Goal: Task Accomplishment & Management: Manage account settings

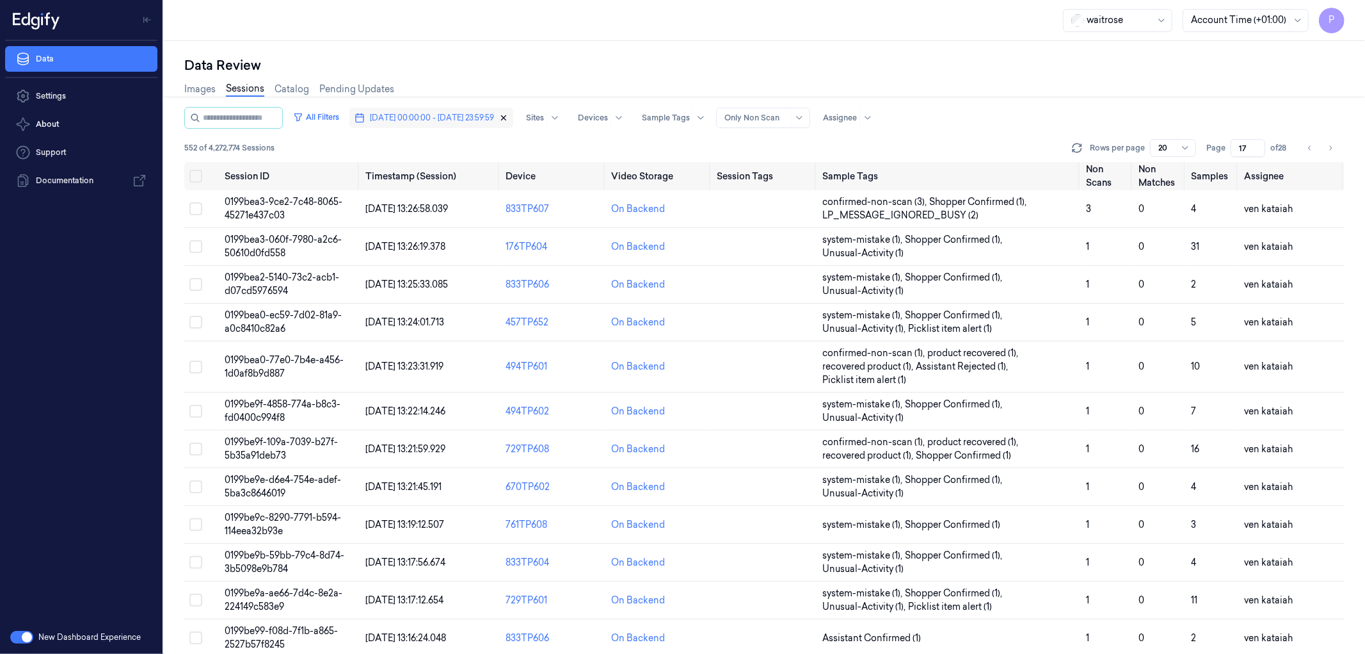
click at [506, 116] on icon "button" at bounding box center [504, 118] width 4 height 4
type input "1"
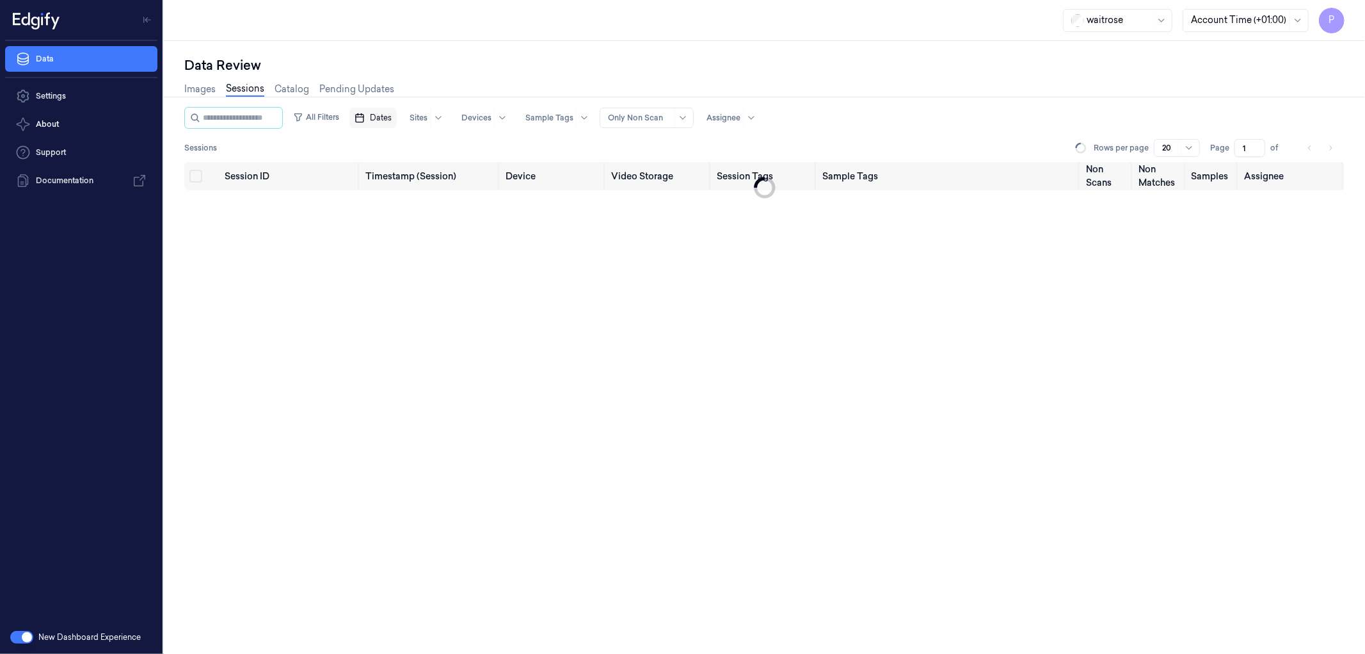
click at [392, 114] on span "Dates" at bounding box center [381, 118] width 22 height 12
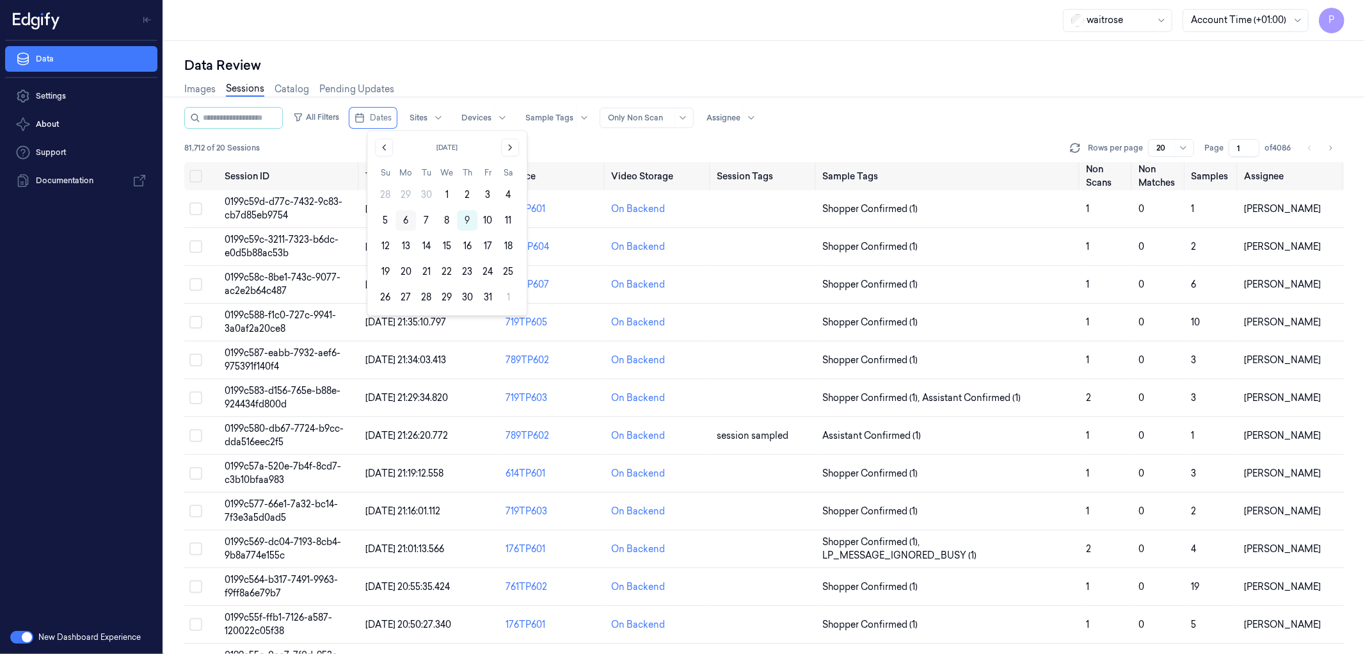
click at [402, 221] on button "6" at bounding box center [406, 220] width 20 height 20
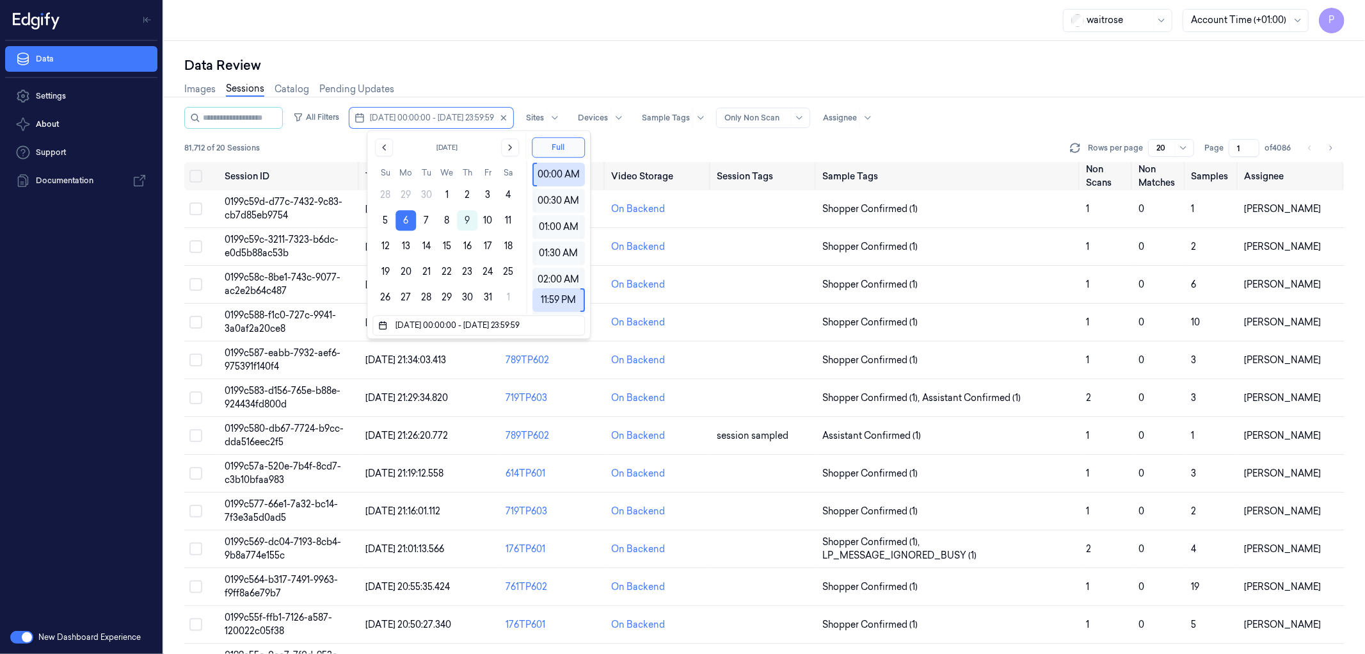
click at [566, 68] on div "Data Review" at bounding box center [764, 65] width 1161 height 18
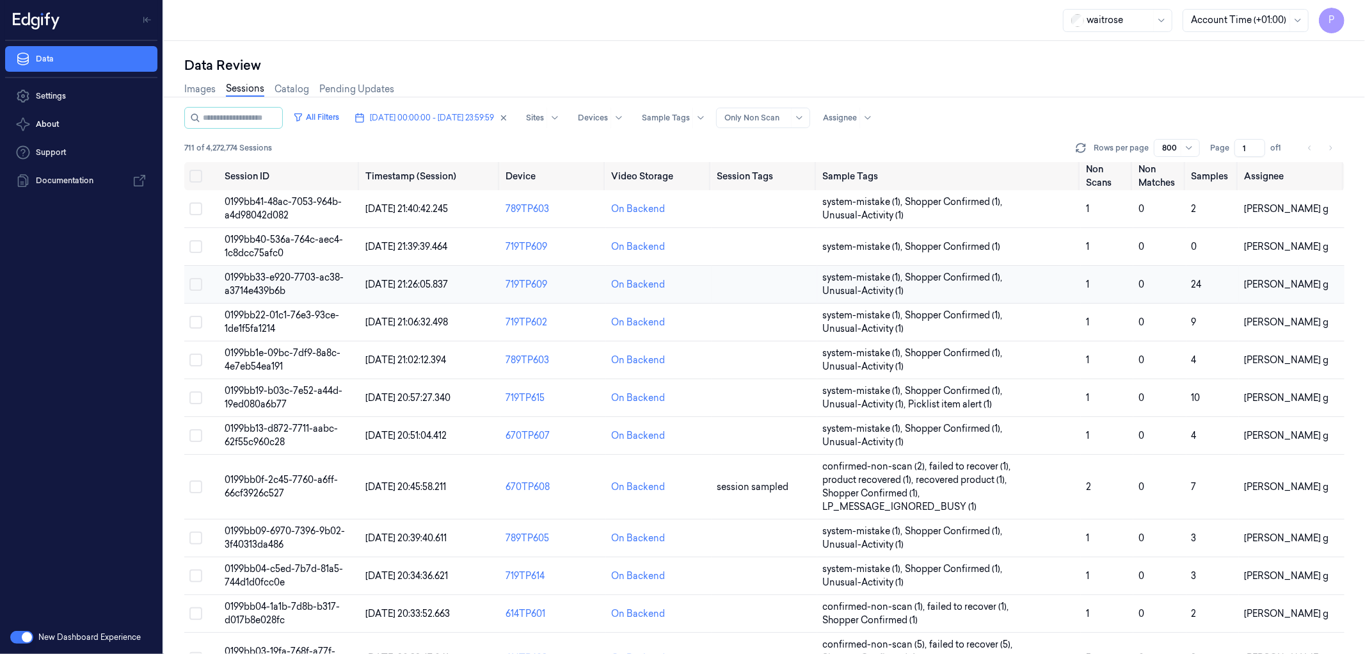
drag, startPoint x: 178, startPoint y: 173, endPoint x: 299, endPoint y: 278, distance: 159.8
click at [216, 208] on div "Data Review Images Sessions Catalog Pending Updates All Filters 06/10/2025 00:0…" at bounding box center [764, 347] width 1201 height 613
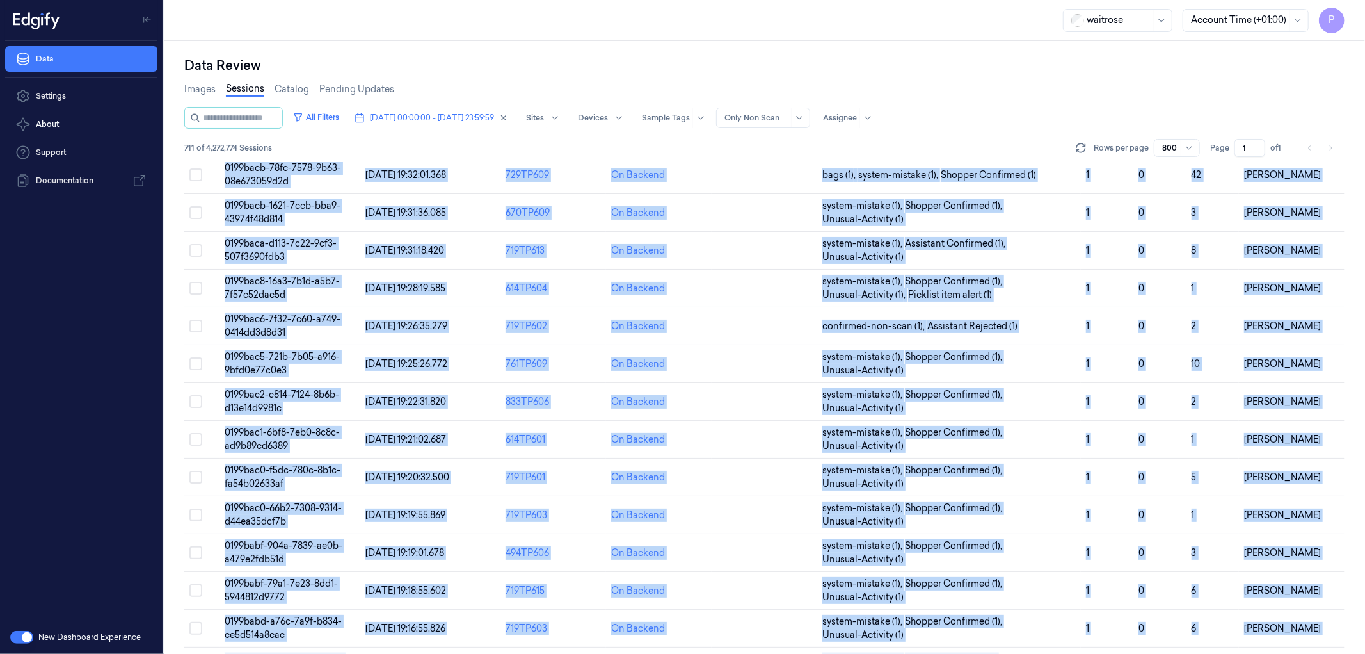
drag, startPoint x: 686, startPoint y: 519, endPoint x: 1178, endPoint y: 676, distance: 516.6
click at [1178, 653] on html "P Data Settings About Support Documentation New Dashboard Experience waitrose A…" at bounding box center [682, 327] width 1365 height 654
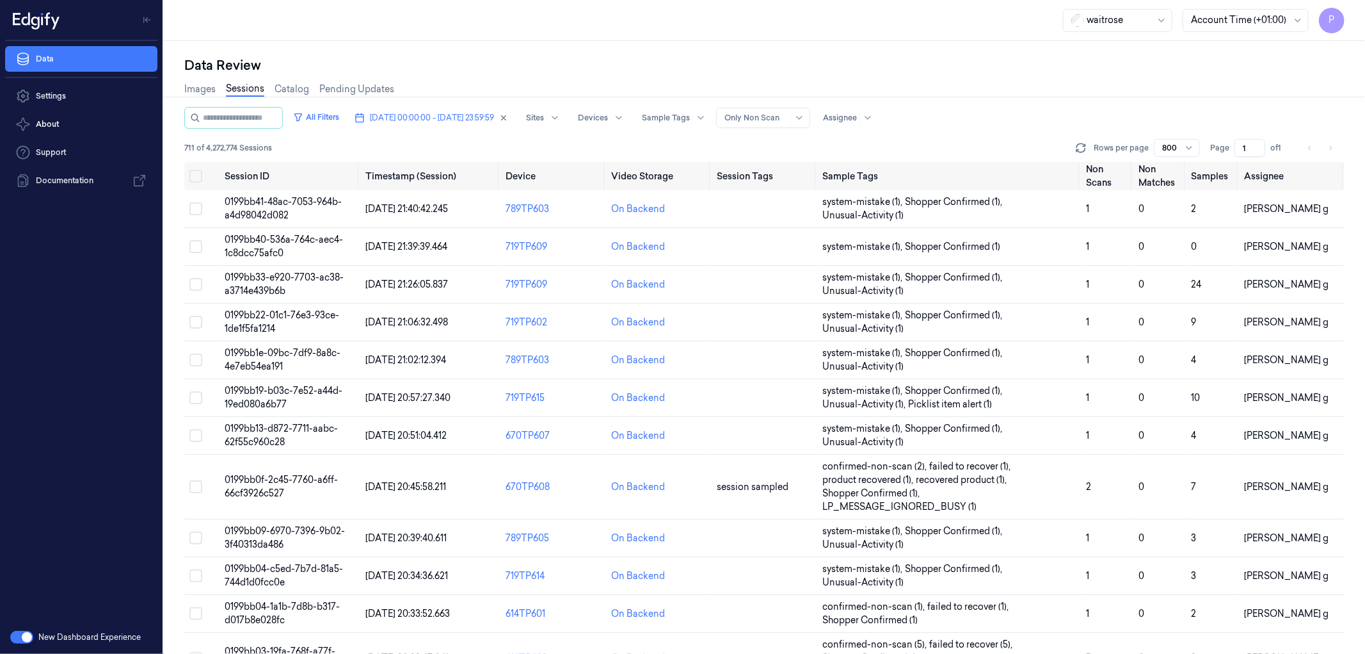
click at [174, 158] on div "Data Review Images Sessions Catalog Pending Updates All Filters 06/10/2025 00:0…" at bounding box center [764, 347] width 1201 height 613
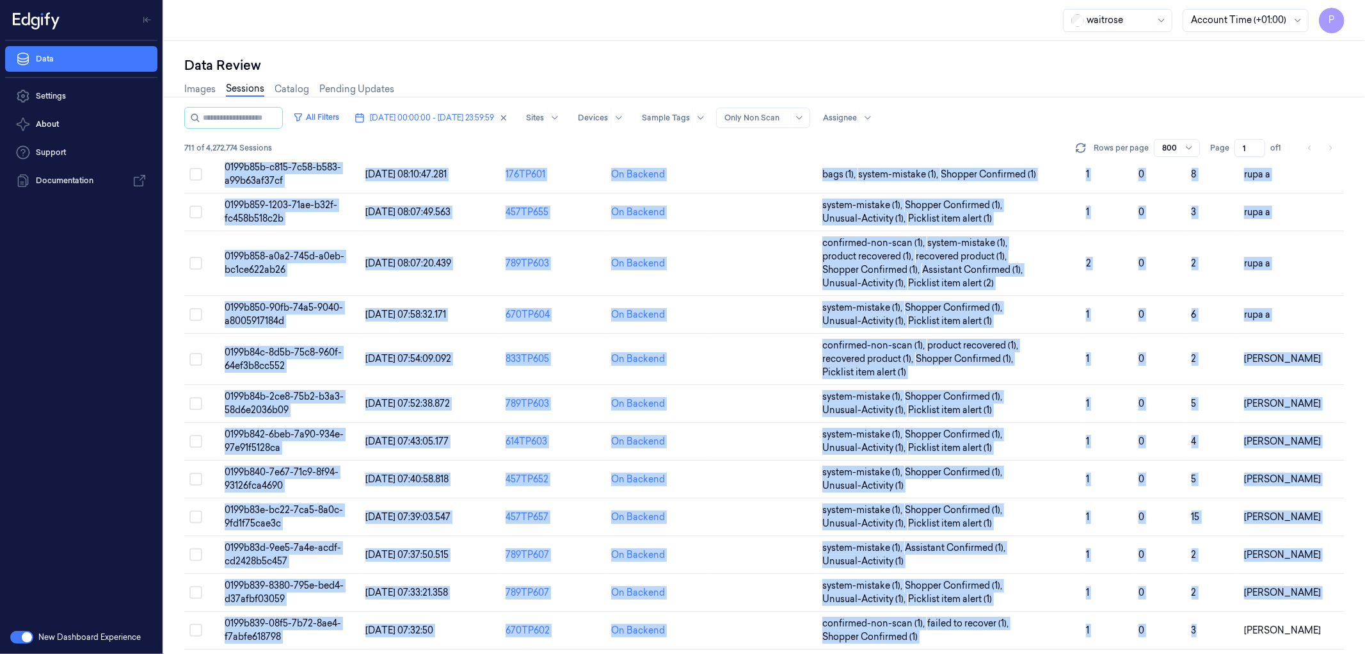
scroll to position [27514, 0]
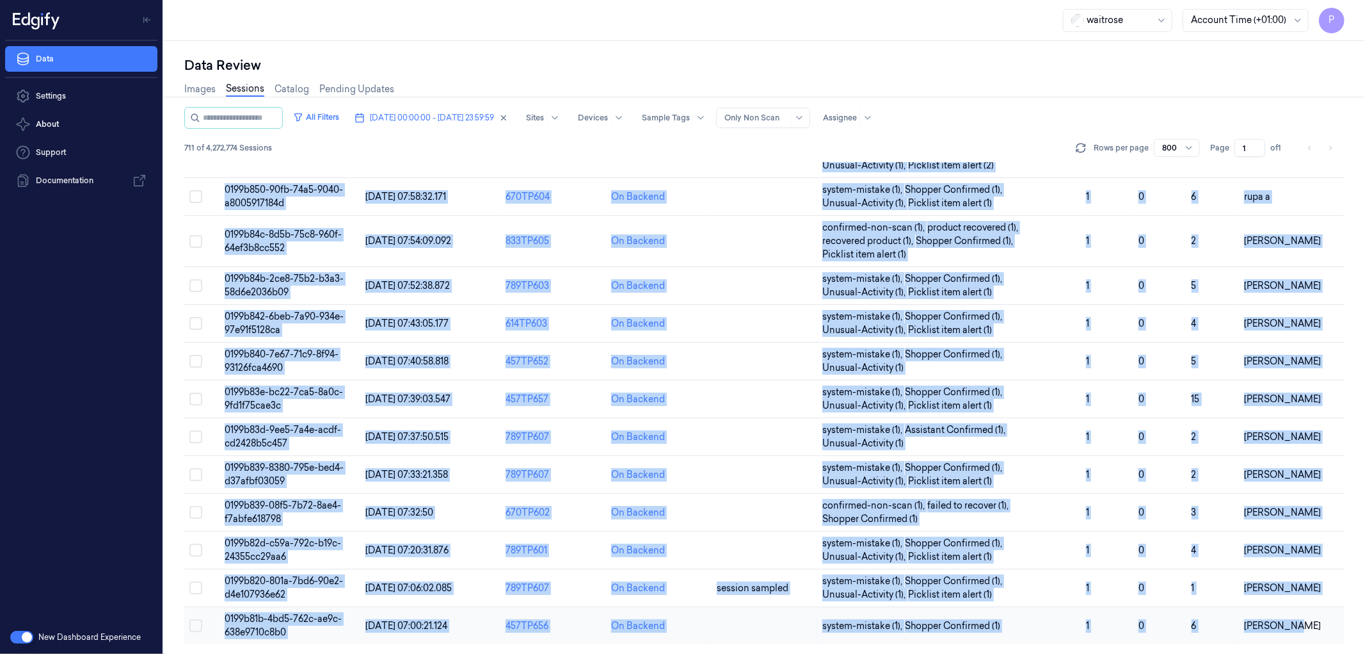
drag, startPoint x: 175, startPoint y: 163, endPoint x: 1298, endPoint y: 620, distance: 1212.0
click at [1298, 620] on div "Data Review Images Sessions Catalog Pending Updates All Filters 06/10/2025 00:0…" at bounding box center [764, 347] width 1201 height 613
click at [978, 67] on div "Data Review" at bounding box center [764, 65] width 1161 height 18
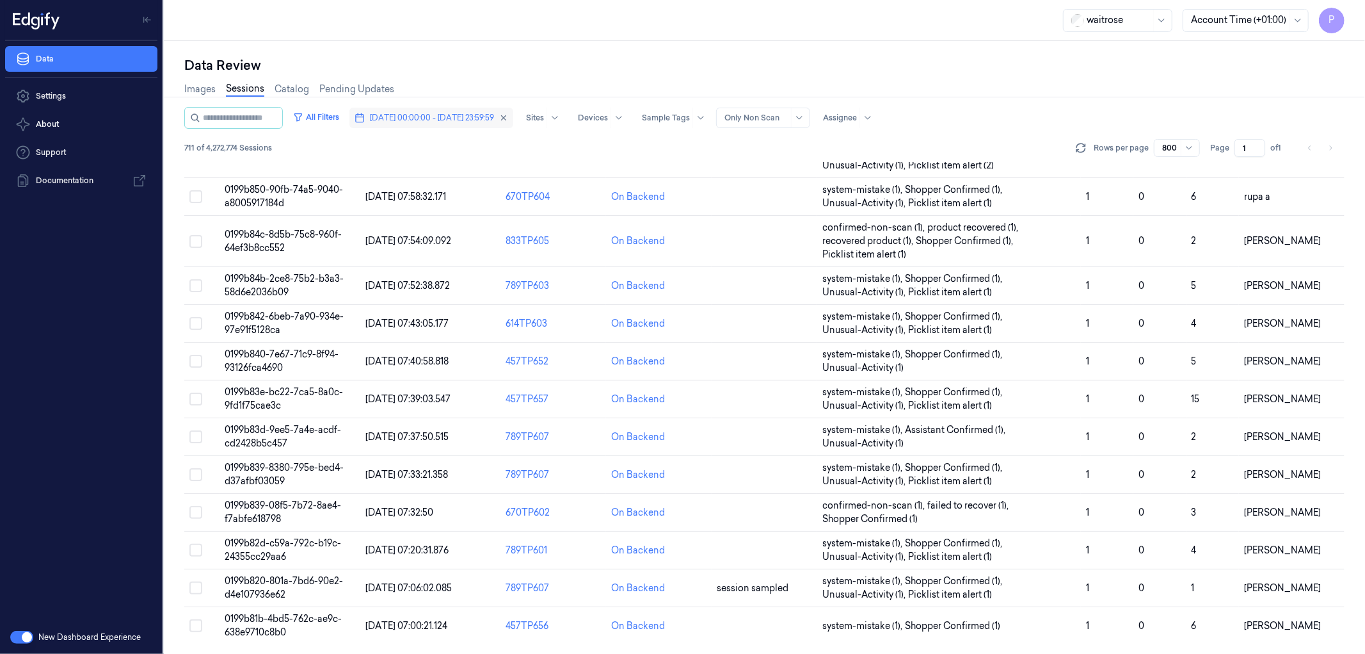
click at [430, 117] on span "[DATE] 00:00:00 - [DATE] 23:59:59" at bounding box center [432, 118] width 124 height 12
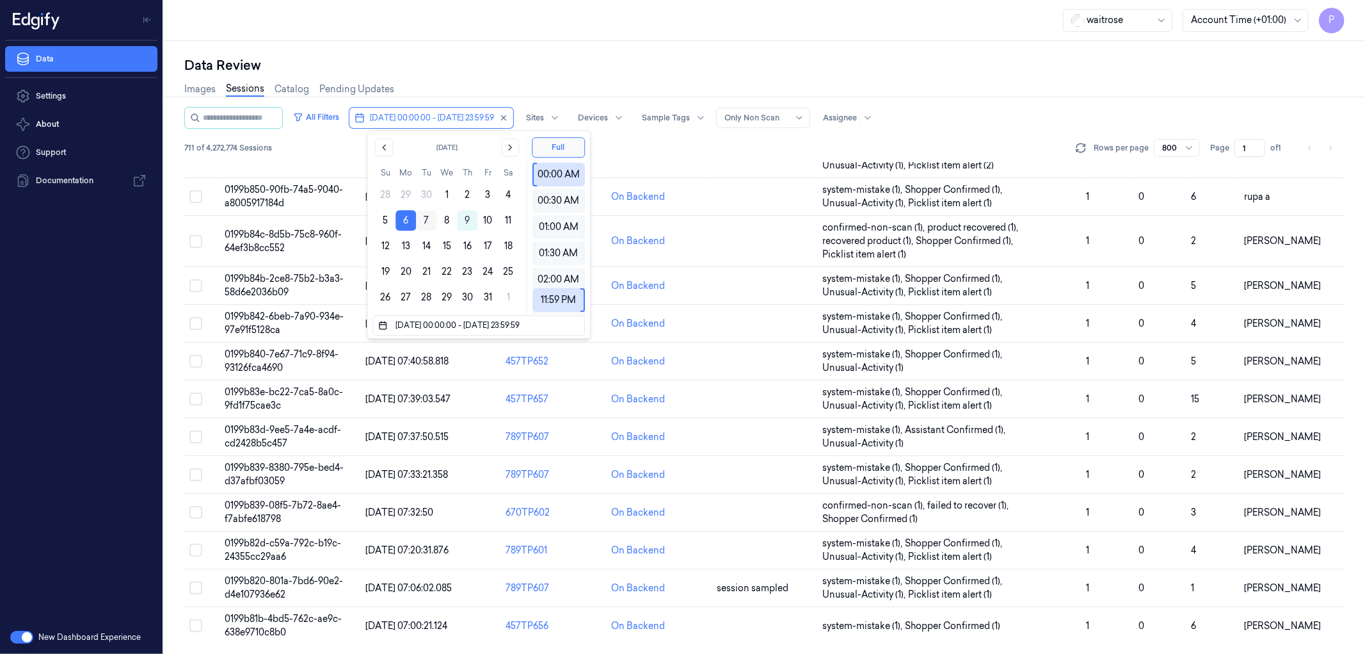
click at [430, 216] on button "7" at bounding box center [426, 220] width 20 height 20
click at [429, 218] on button "7" at bounding box center [426, 220] width 20 height 20
type input "[DATE] 00:00:00 - [DATE] 23:59:59"
click at [506, 67] on div "Data Review" at bounding box center [764, 65] width 1161 height 18
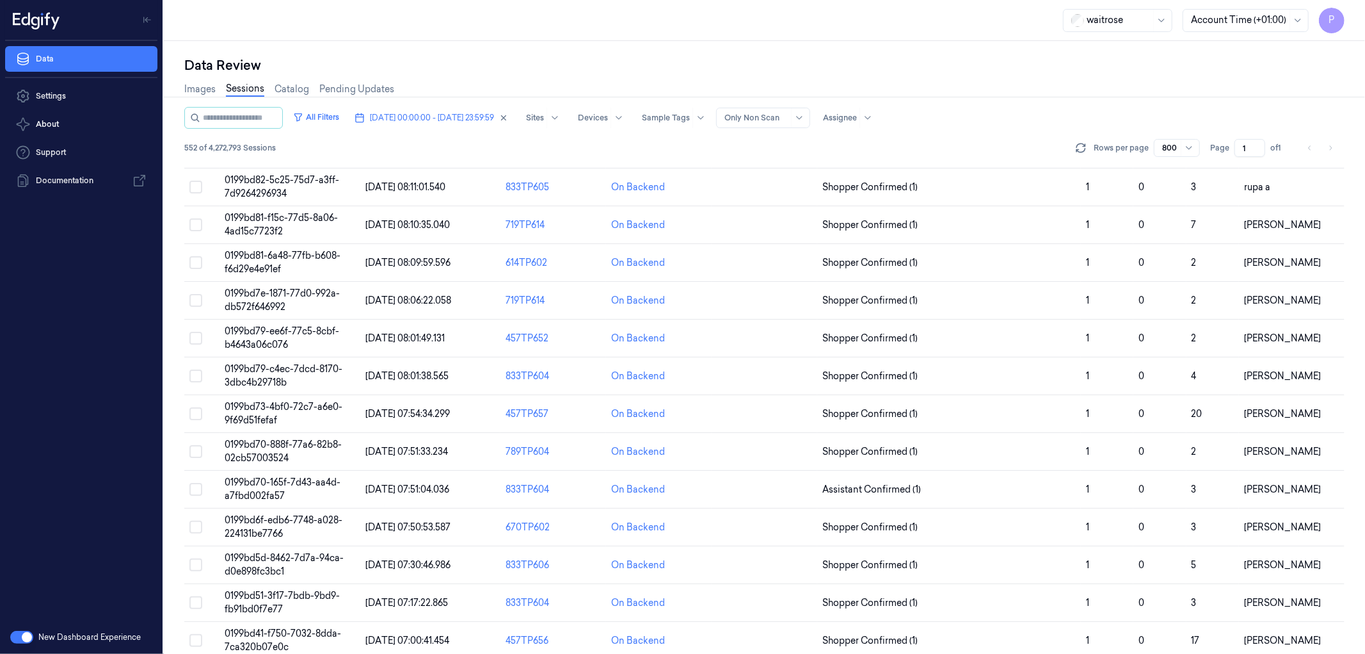
scroll to position [20791, 0]
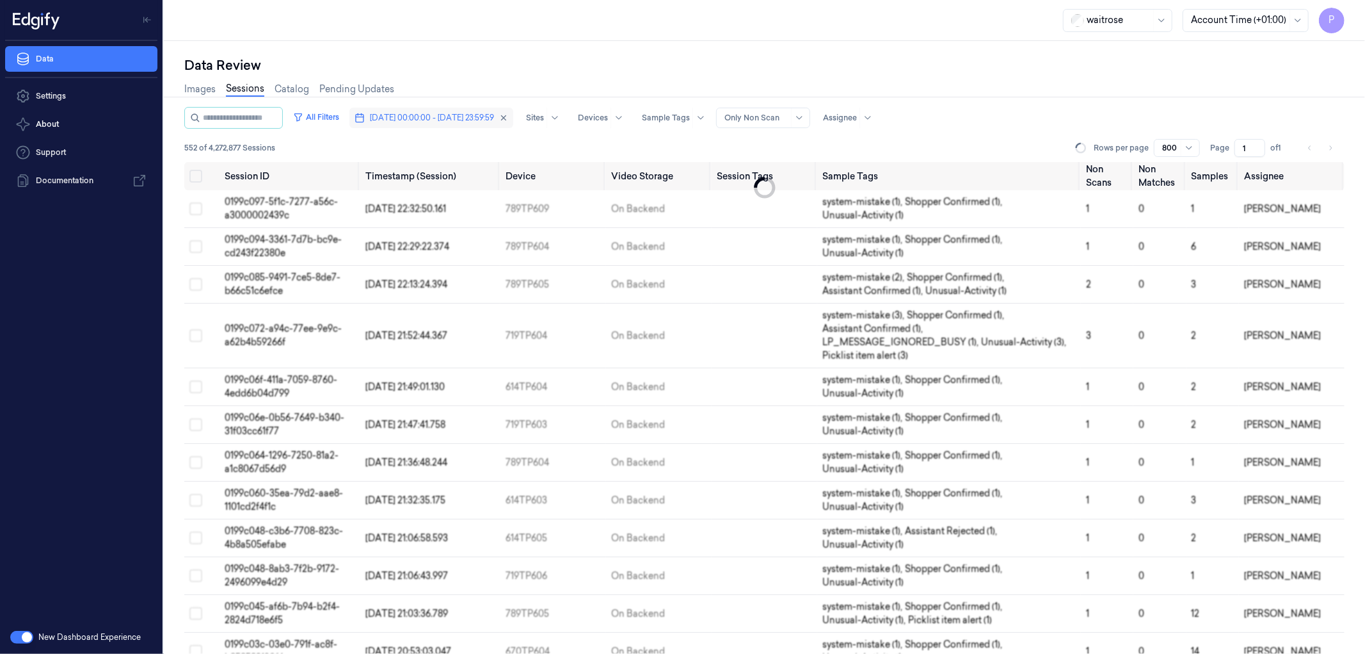
click at [406, 116] on span "[DATE] 00:00:00 - [DATE] 23:59:59" at bounding box center [432, 118] width 124 height 12
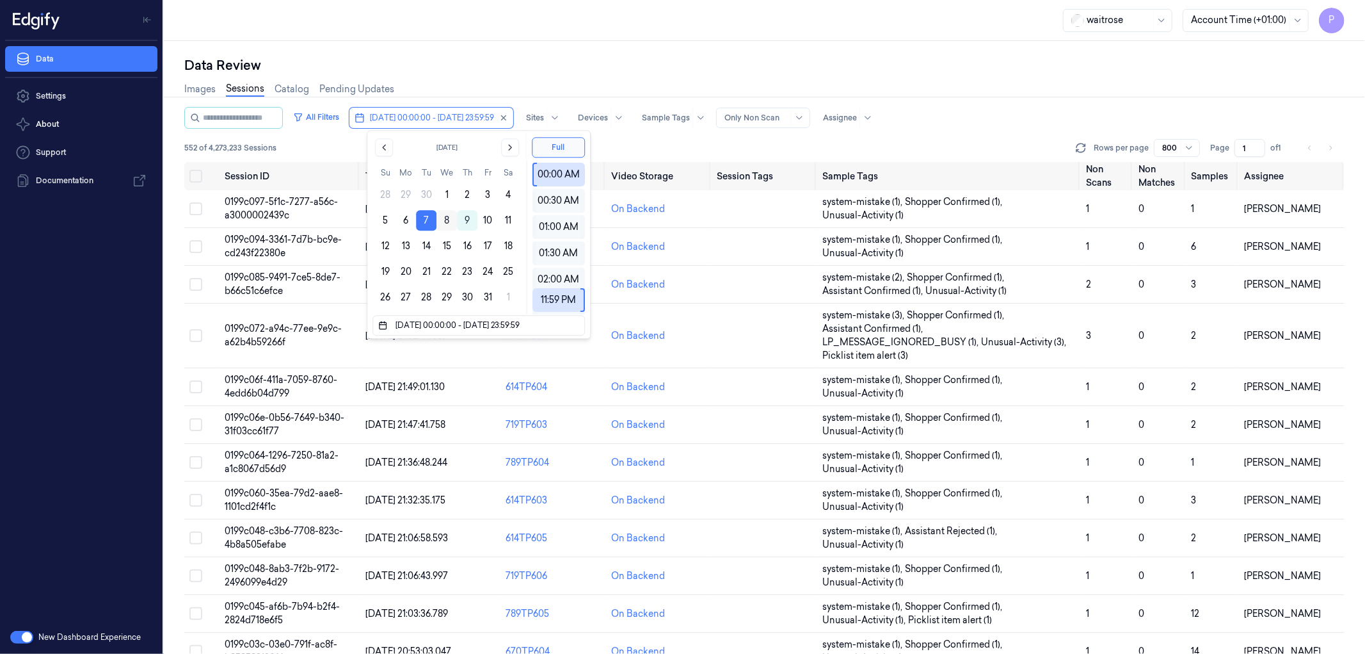
click at [450, 220] on button "8" at bounding box center [447, 220] width 20 height 20
click at [449, 220] on button "8" at bounding box center [447, 220] width 20 height 20
type input "08/10/2025 00:00:00 - 08/10/2025 23:59:59"
click at [556, 51] on div "Data Review Images Sessions Catalog Pending Updates All Filters 08/10/2025 00:0…" at bounding box center [764, 347] width 1201 height 613
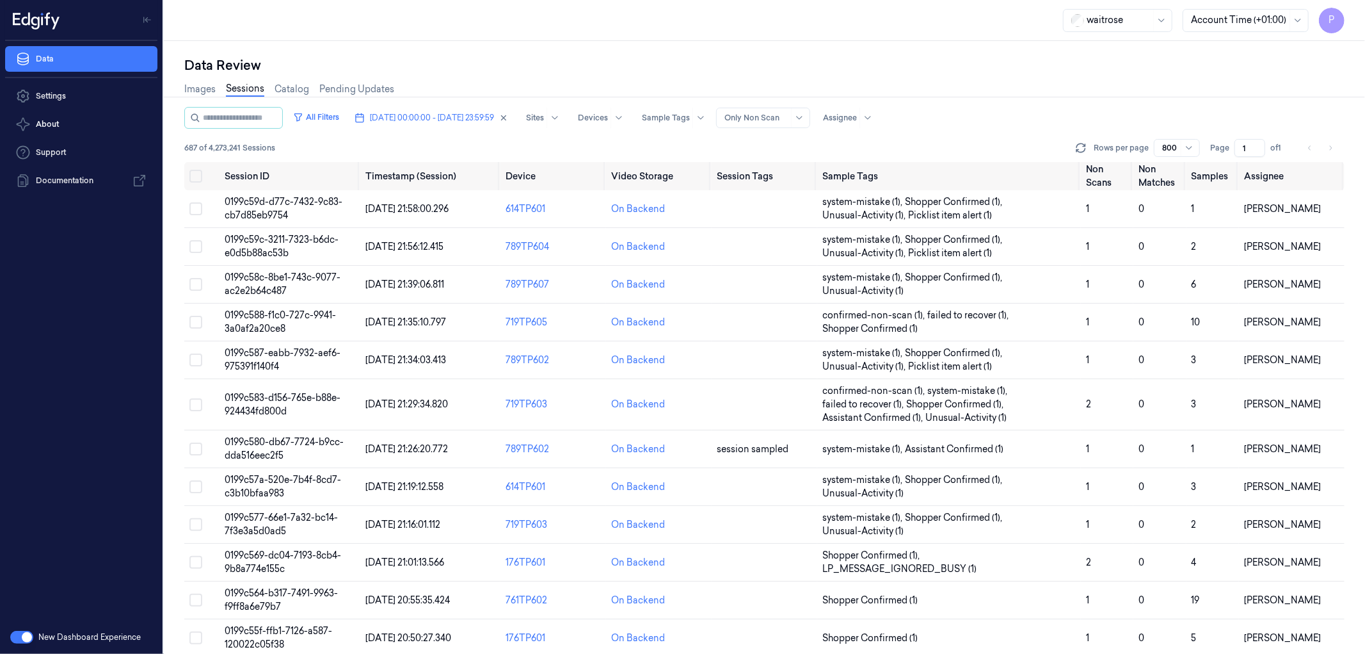
click at [1333, 150] on li "pagination" at bounding box center [1331, 148] width 18 height 18
click at [1331, 145] on icon "Go to next page" at bounding box center [1331, 148] width 8 height 10
type input "2"
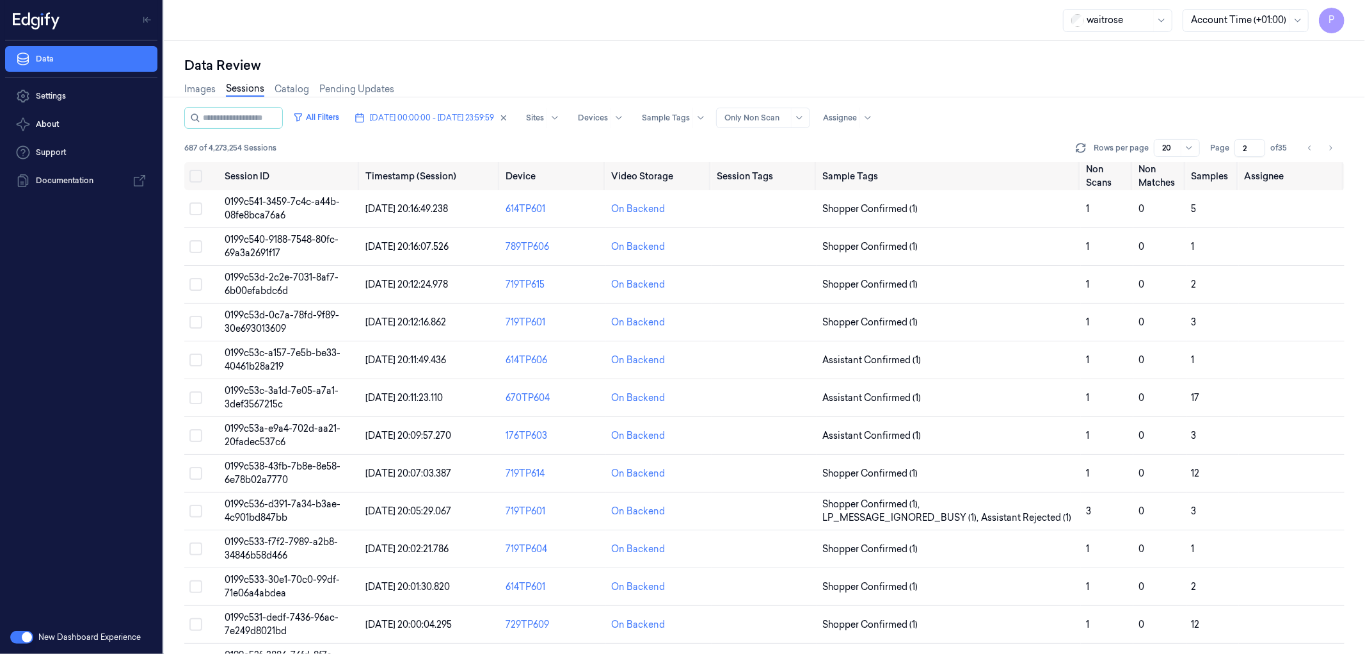
click at [1098, 107] on div "All Filters 08/10/2025 00:00:00 - 08/10/2025 23:59:59 Sites Devices Sample Tags…" at bounding box center [764, 118] width 1161 height 22
click at [196, 173] on button "Select all" at bounding box center [195, 176] width 13 height 13
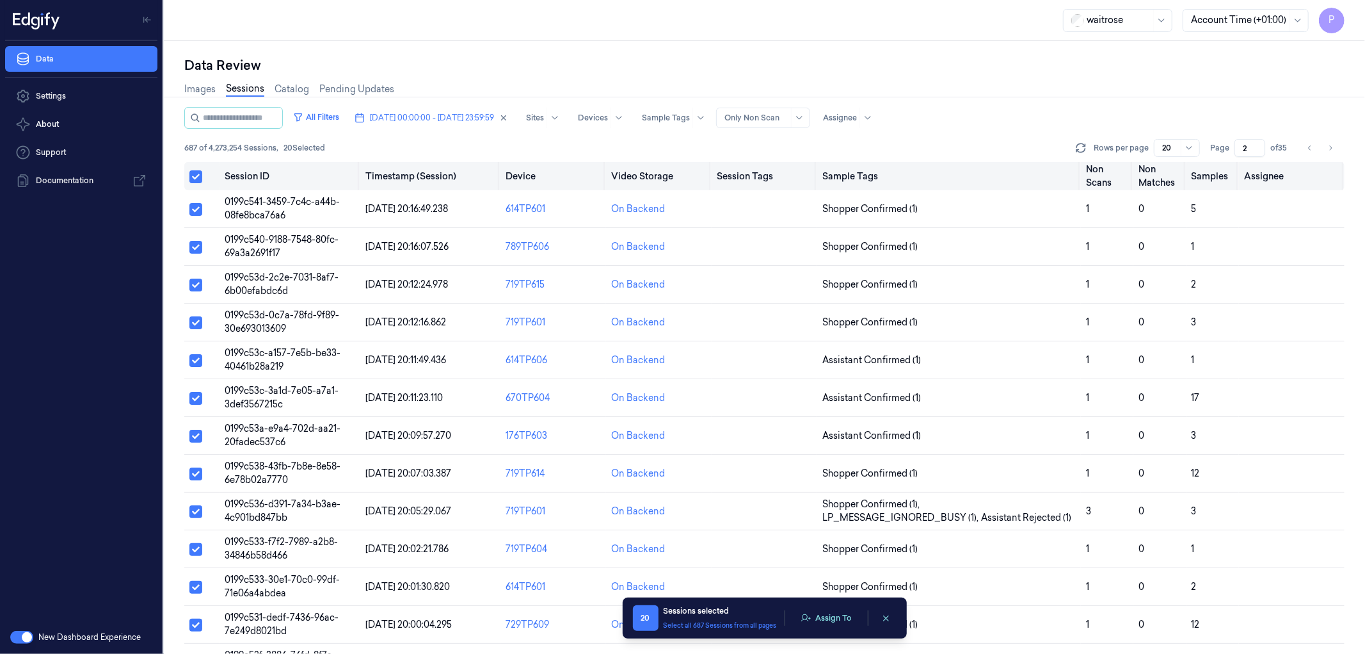
type button "on"
click at [840, 617] on button "Assign To" at bounding box center [826, 617] width 67 height 19
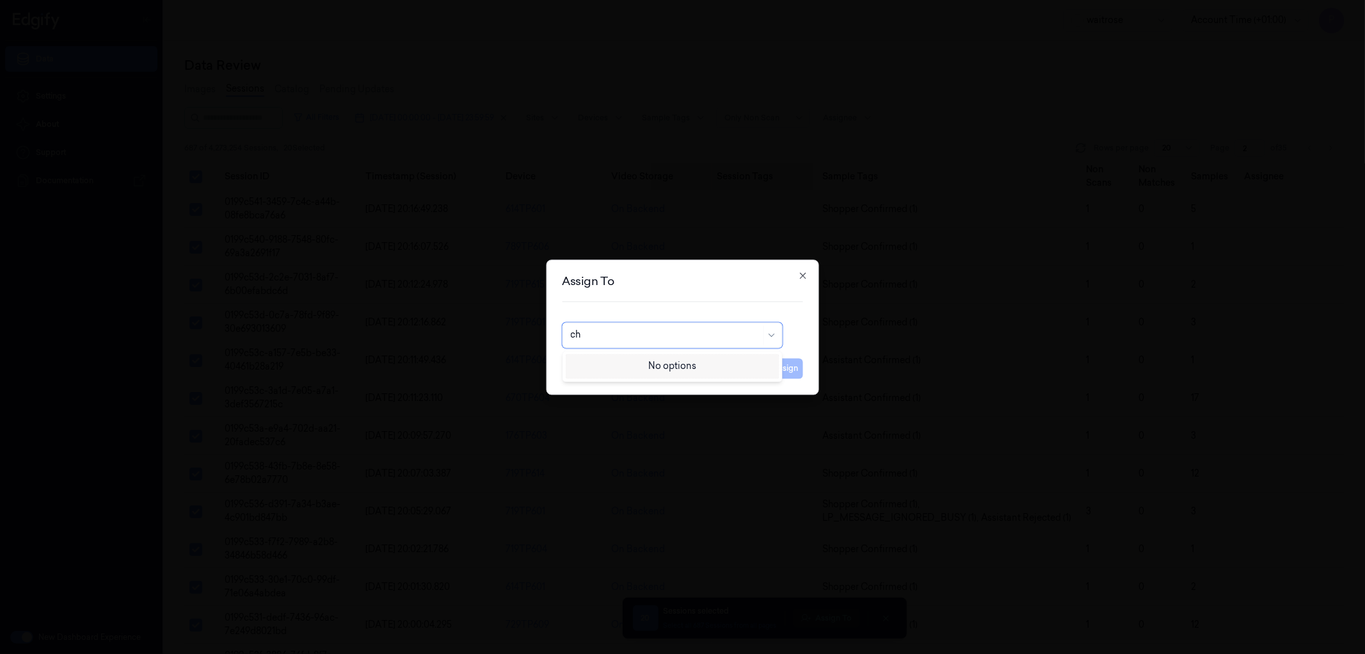
type input "cha"
click at [638, 384] on div "Chandu a" at bounding box center [672, 384] width 204 height 13
click at [773, 369] on button "Assign" at bounding box center [785, 368] width 35 height 20
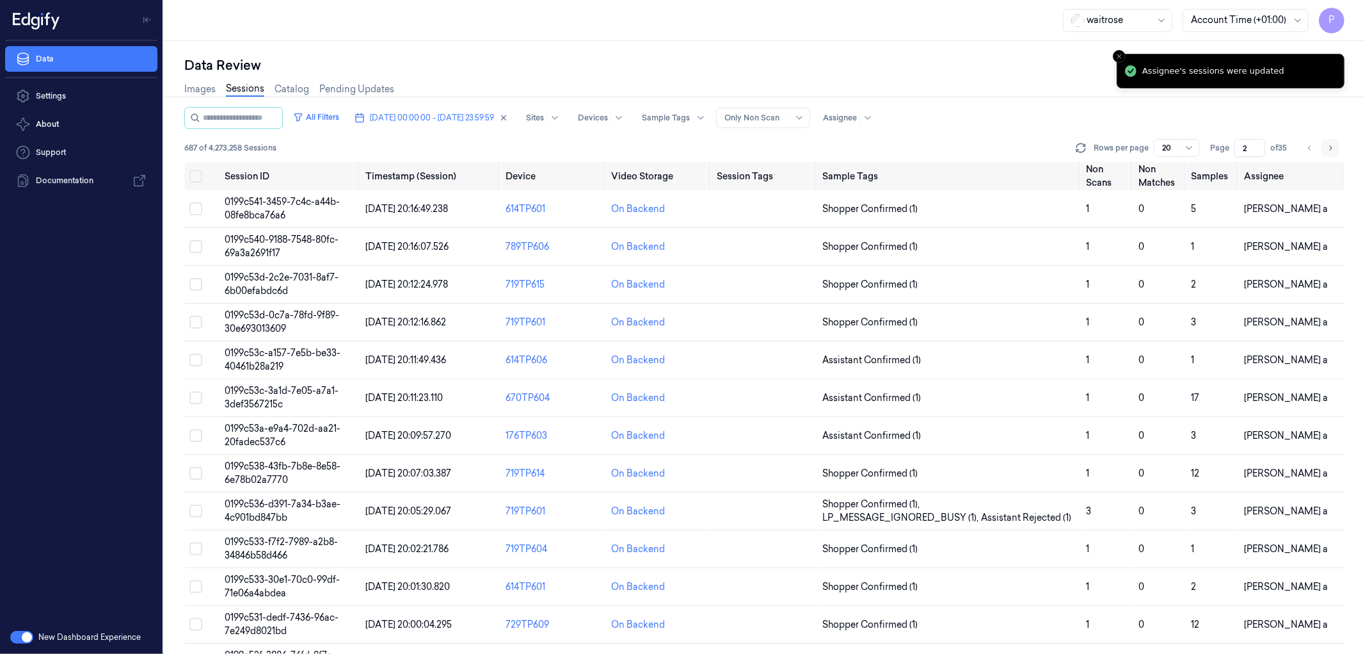
click at [1328, 147] on icon "Go to next page" at bounding box center [1331, 148] width 8 height 10
type input "3"
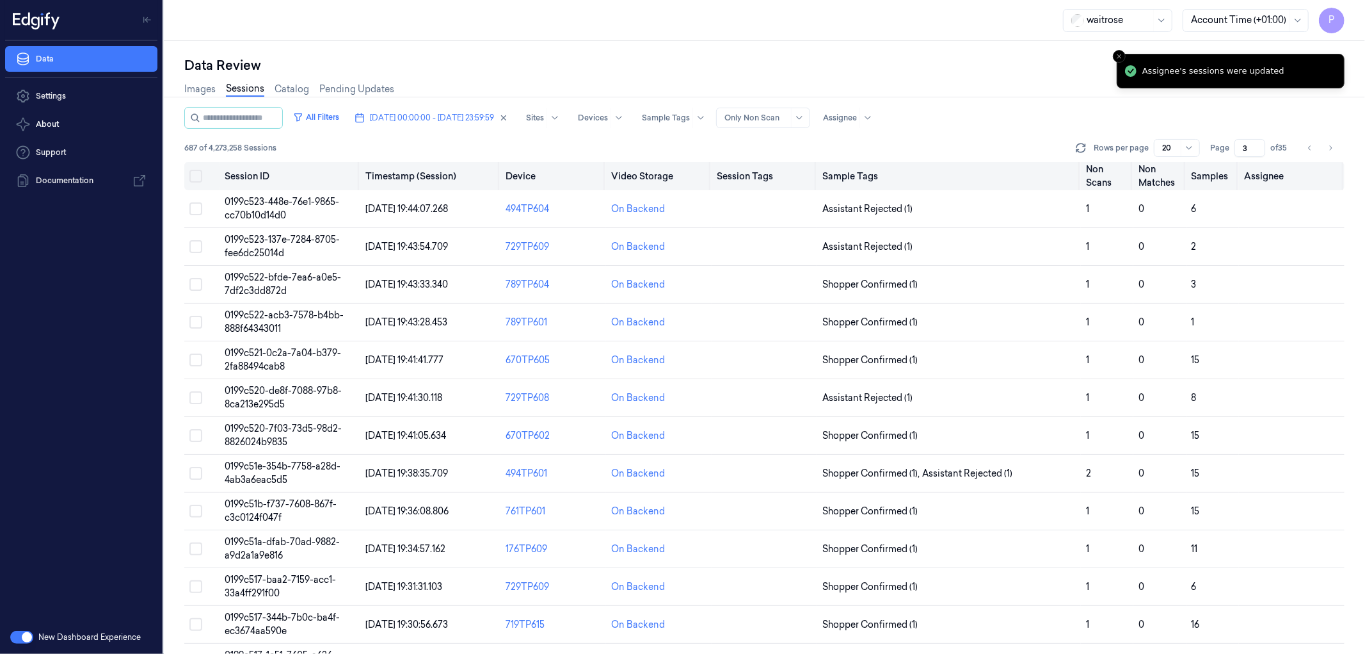
click at [202, 173] on th "on" at bounding box center [201, 176] width 35 height 28
click at [195, 173] on button "on" at bounding box center [195, 176] width 13 height 13
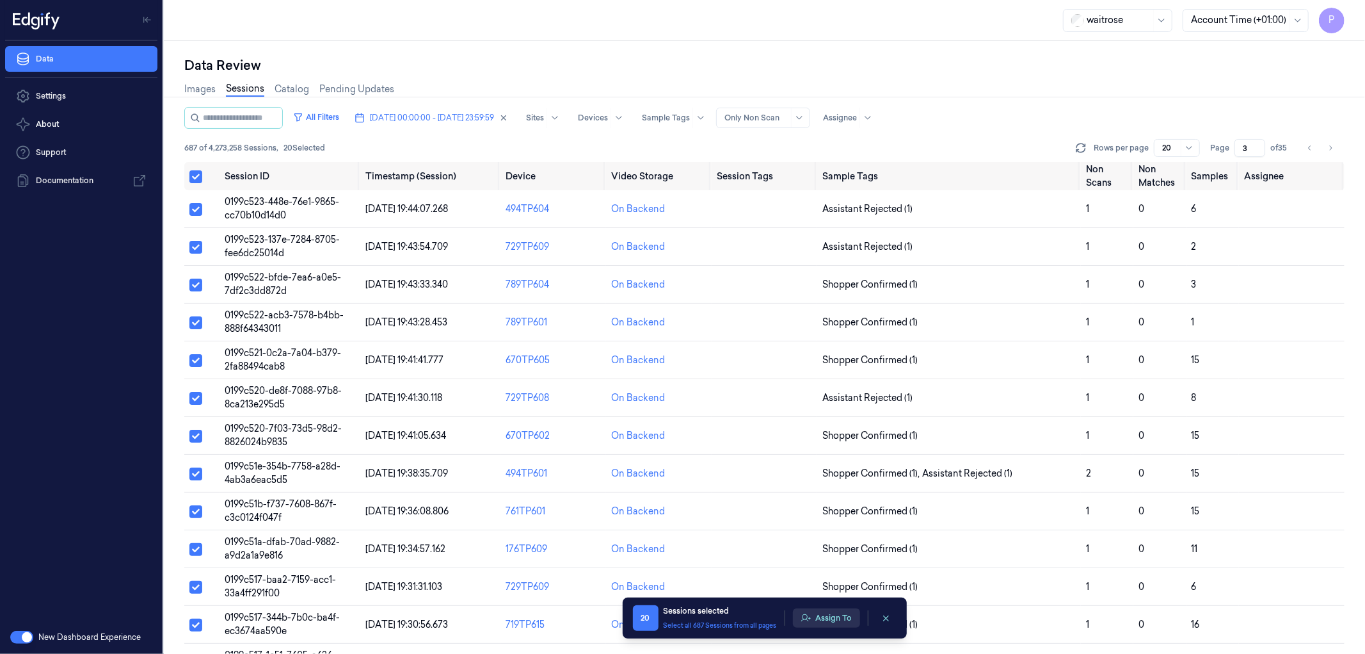
click at [837, 623] on button "Assign To" at bounding box center [826, 617] width 67 height 19
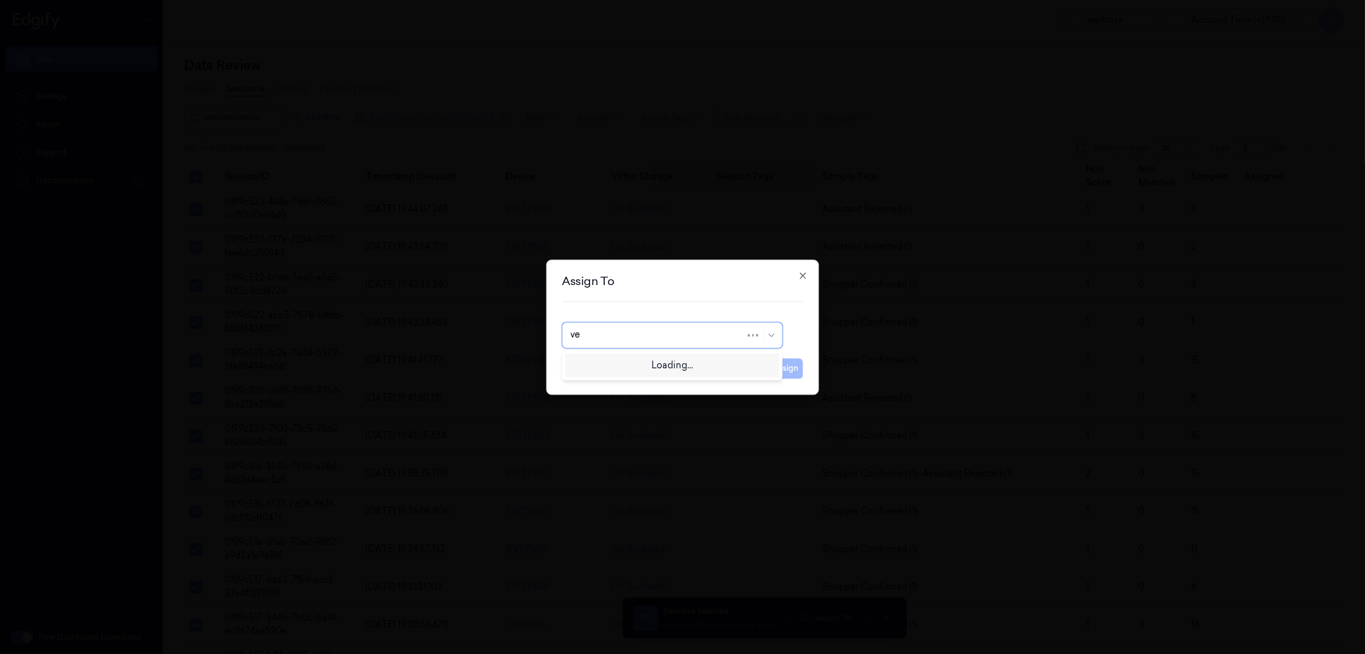
type input "ven"
click at [635, 367] on div "ven kataiah" at bounding box center [672, 363] width 204 height 13
click at [798, 363] on button "Assign" at bounding box center [785, 368] width 35 height 20
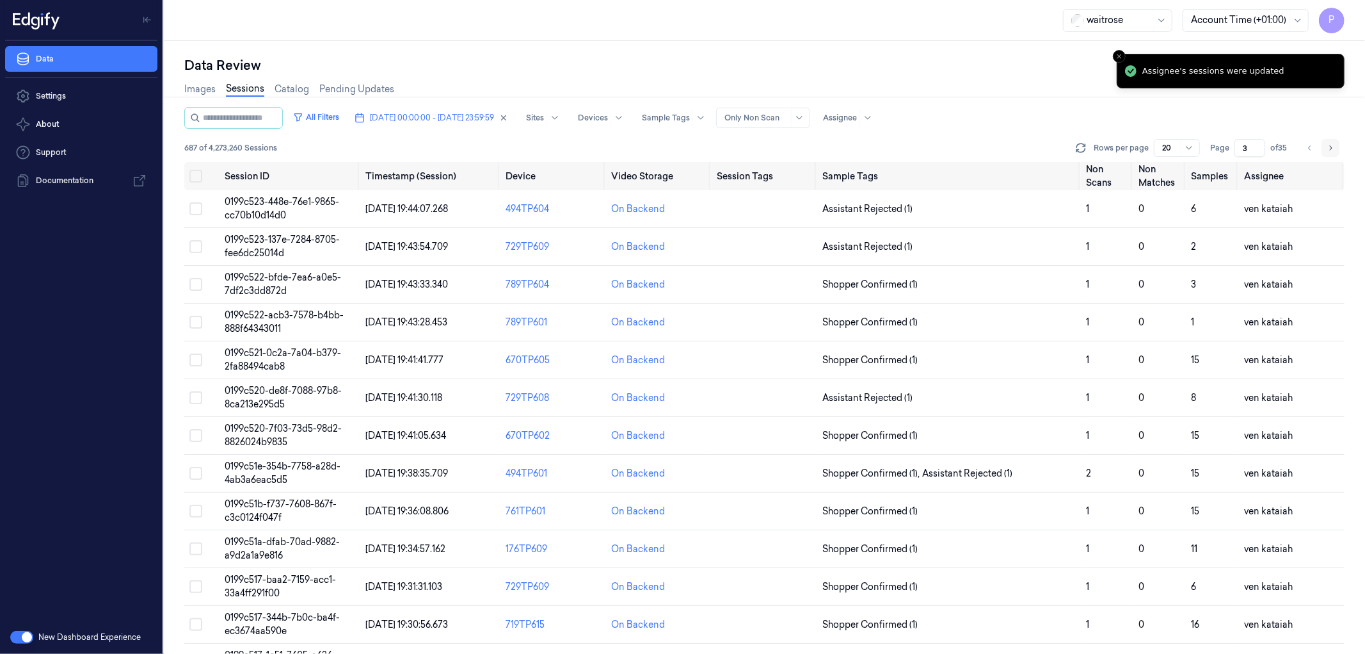
click at [1328, 149] on icon "Go to next page" at bounding box center [1331, 148] width 8 height 10
type input "4"
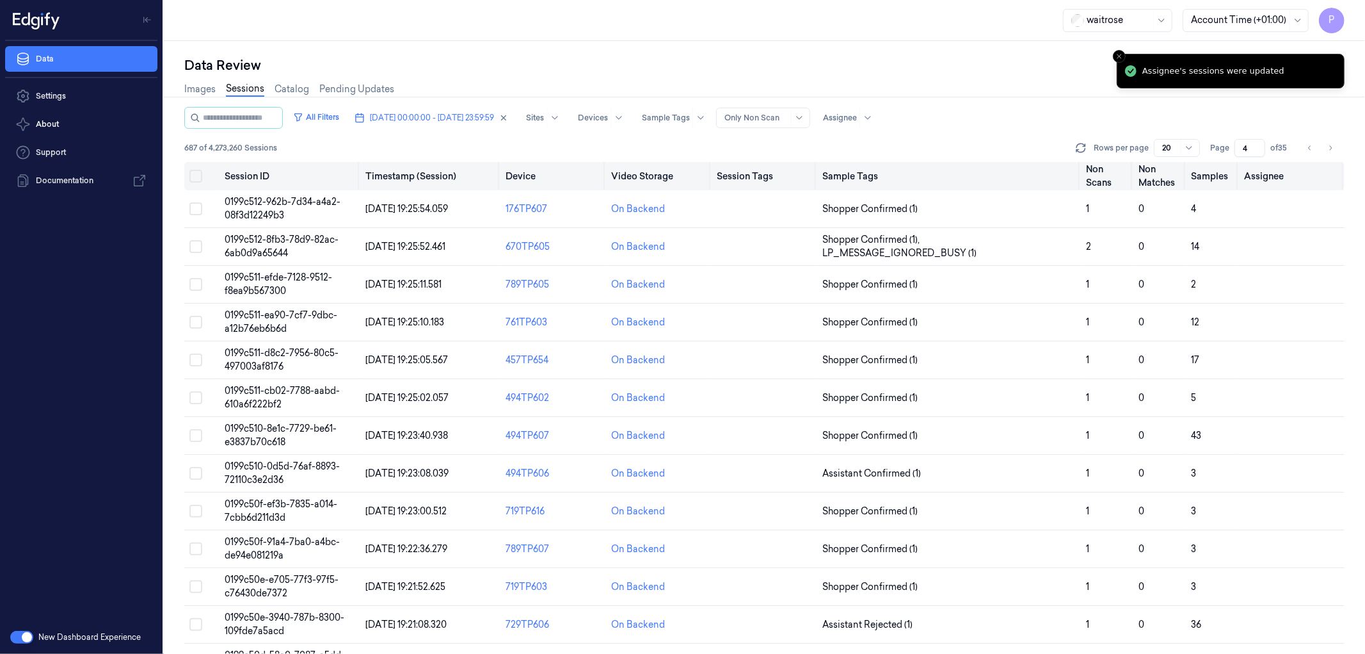
click at [200, 170] on button "on" at bounding box center [195, 176] width 13 height 13
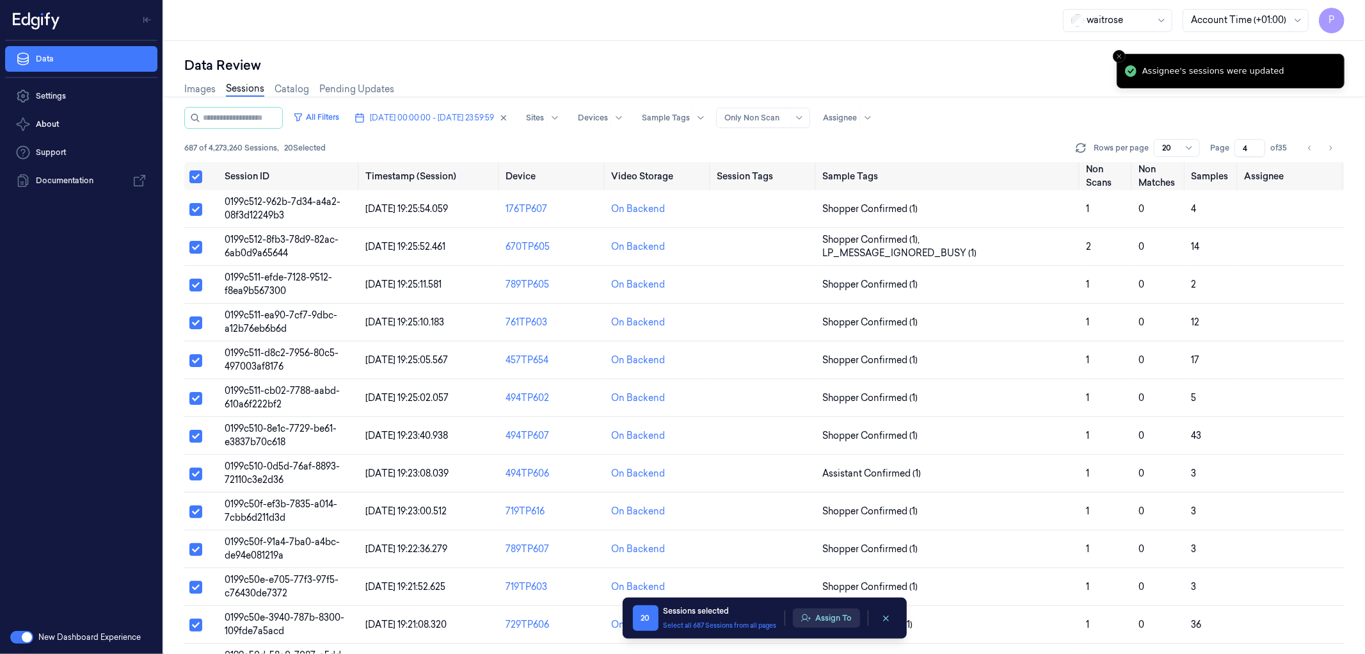
click at [839, 620] on button "Assign To" at bounding box center [826, 617] width 67 height 19
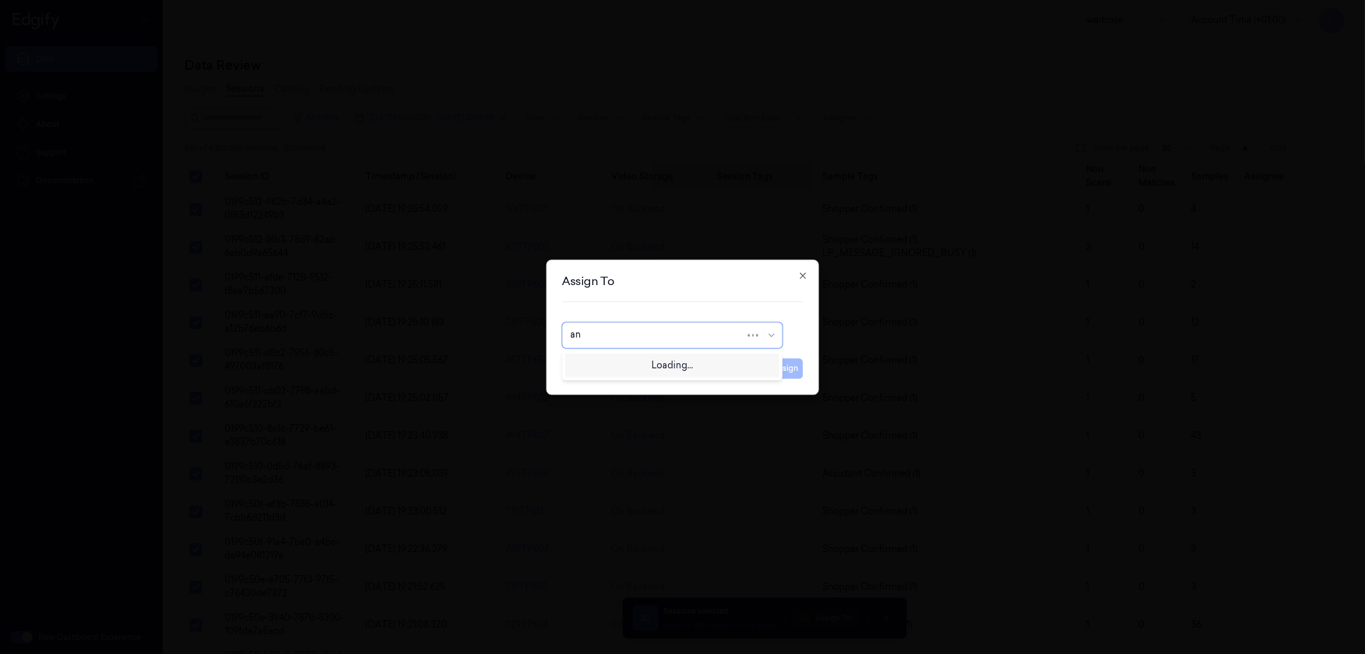
type input "ank"
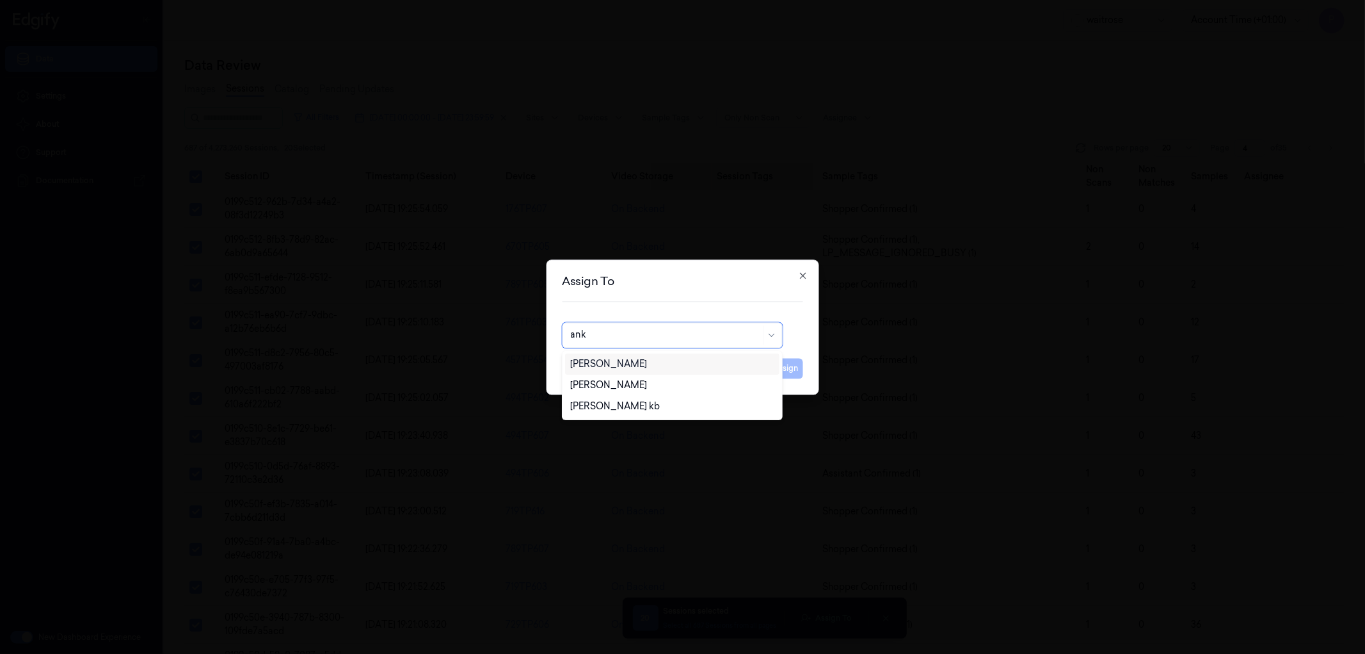
click at [609, 363] on div "Ankitha Naik" at bounding box center [608, 363] width 77 height 13
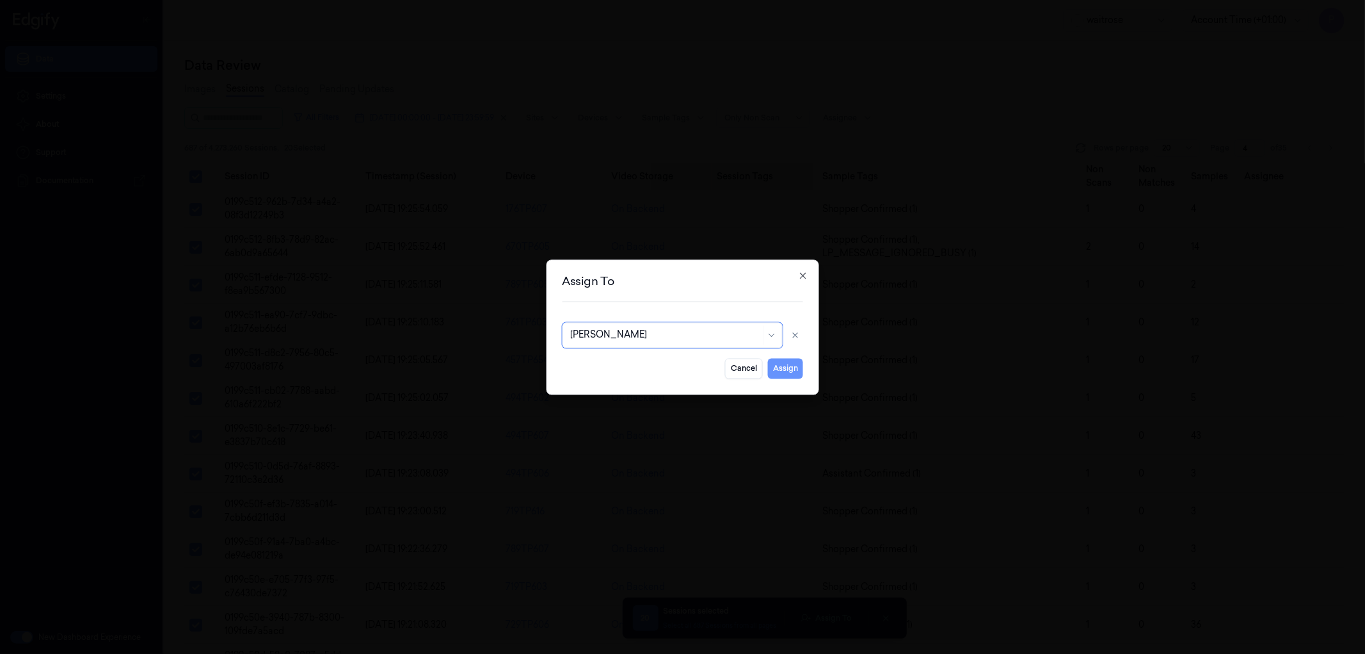
click at [785, 360] on button "Assign" at bounding box center [785, 368] width 35 height 20
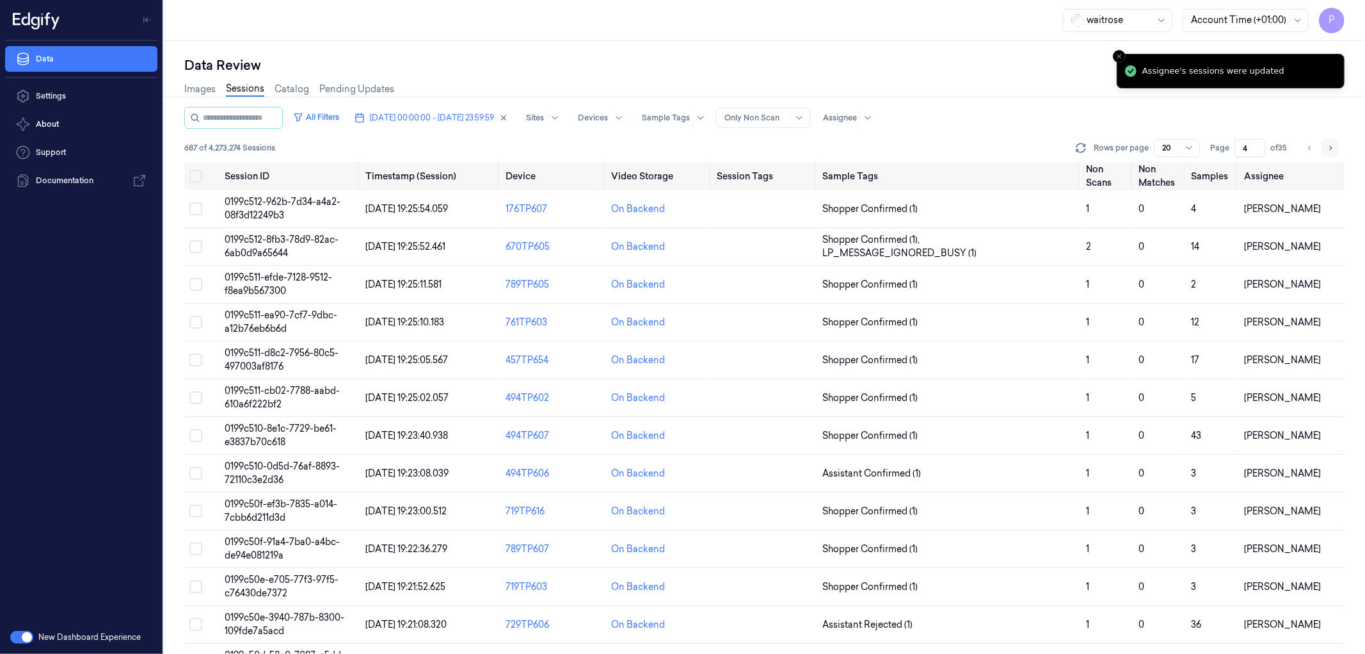
click at [1333, 145] on icon "Go to next page" at bounding box center [1331, 148] width 8 height 10
type input "5"
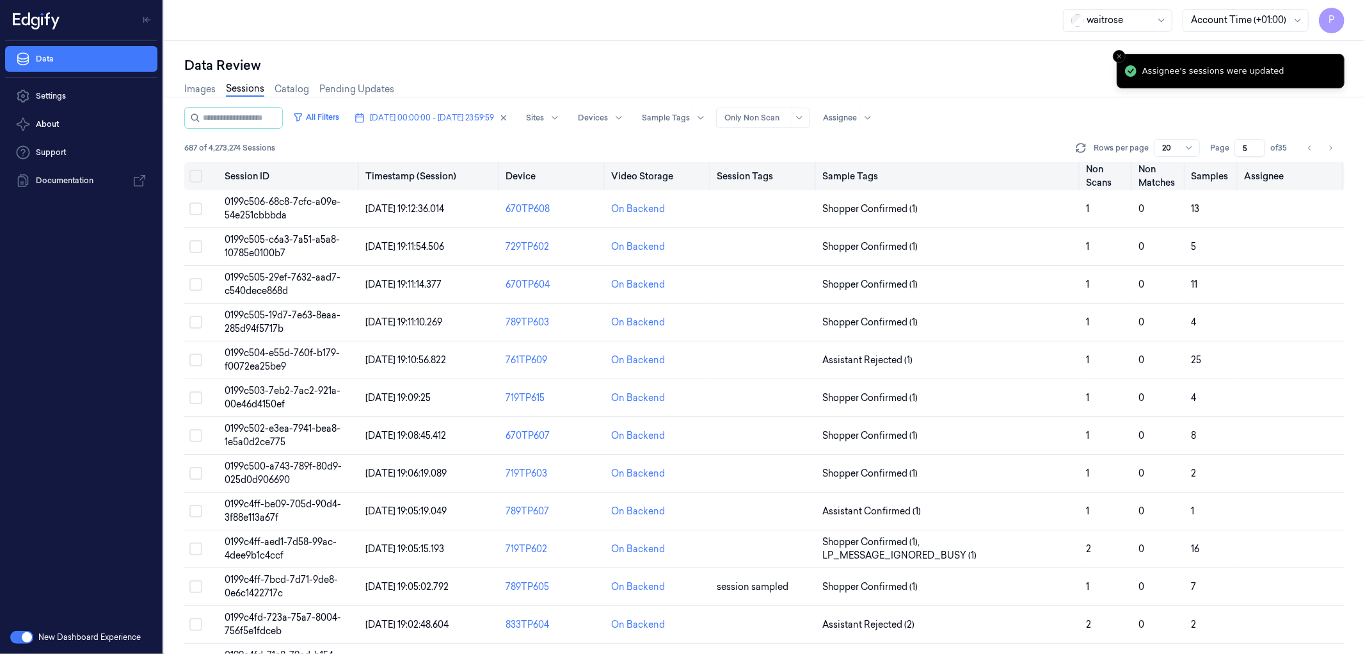
click at [197, 171] on button "on" at bounding box center [195, 176] width 13 height 13
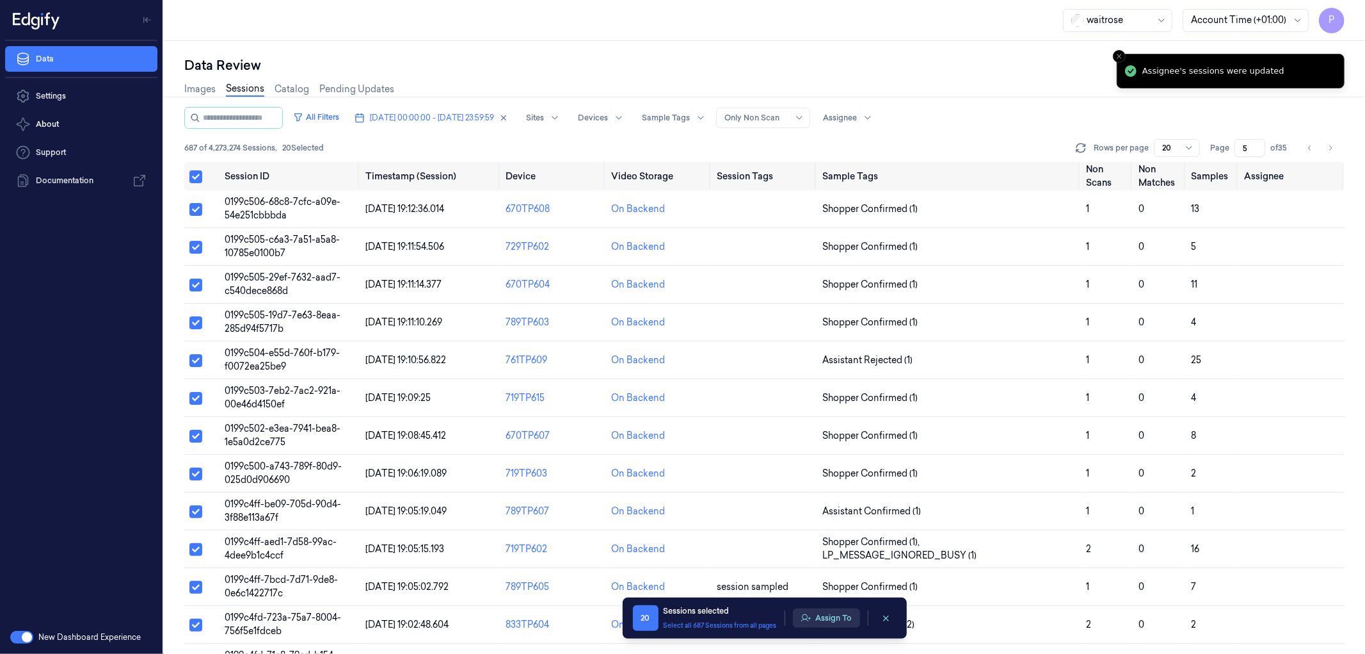
click at [830, 615] on button "Assign To" at bounding box center [826, 617] width 67 height 19
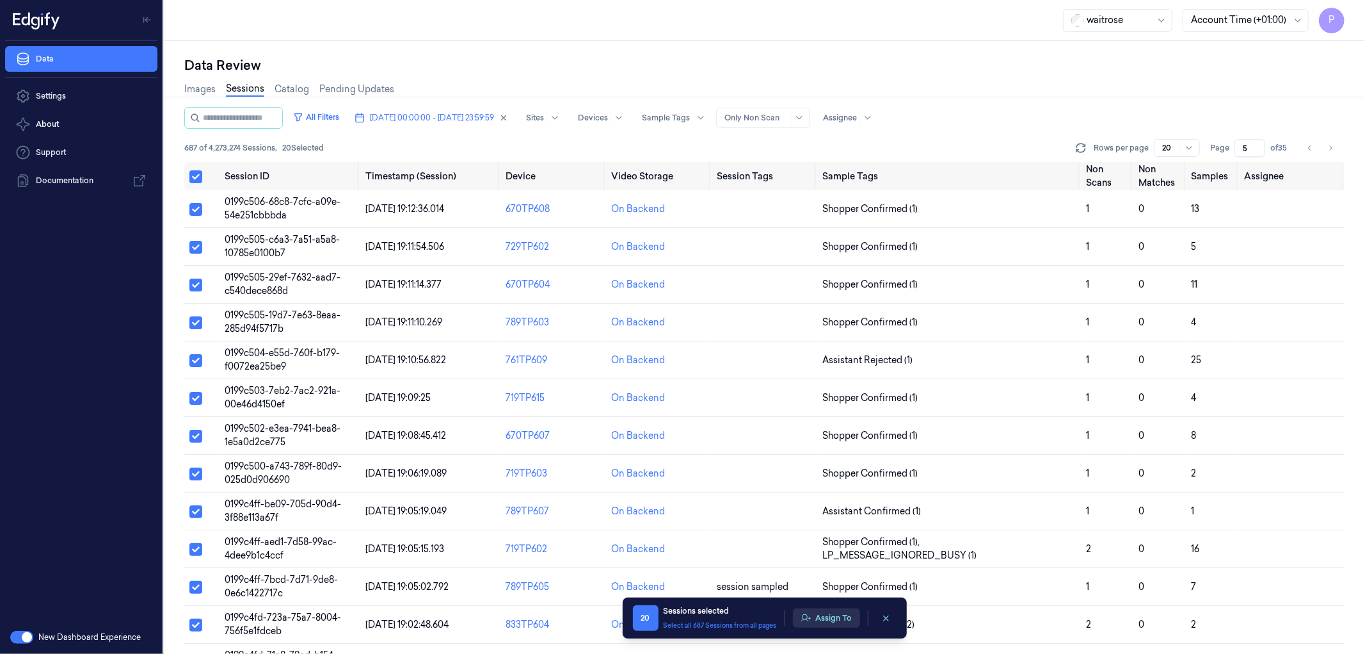
click at [820, 613] on button "Assign To" at bounding box center [826, 617] width 67 height 19
click at [1312, 145] on icon "Go to previous page" at bounding box center [1310, 148] width 8 height 10
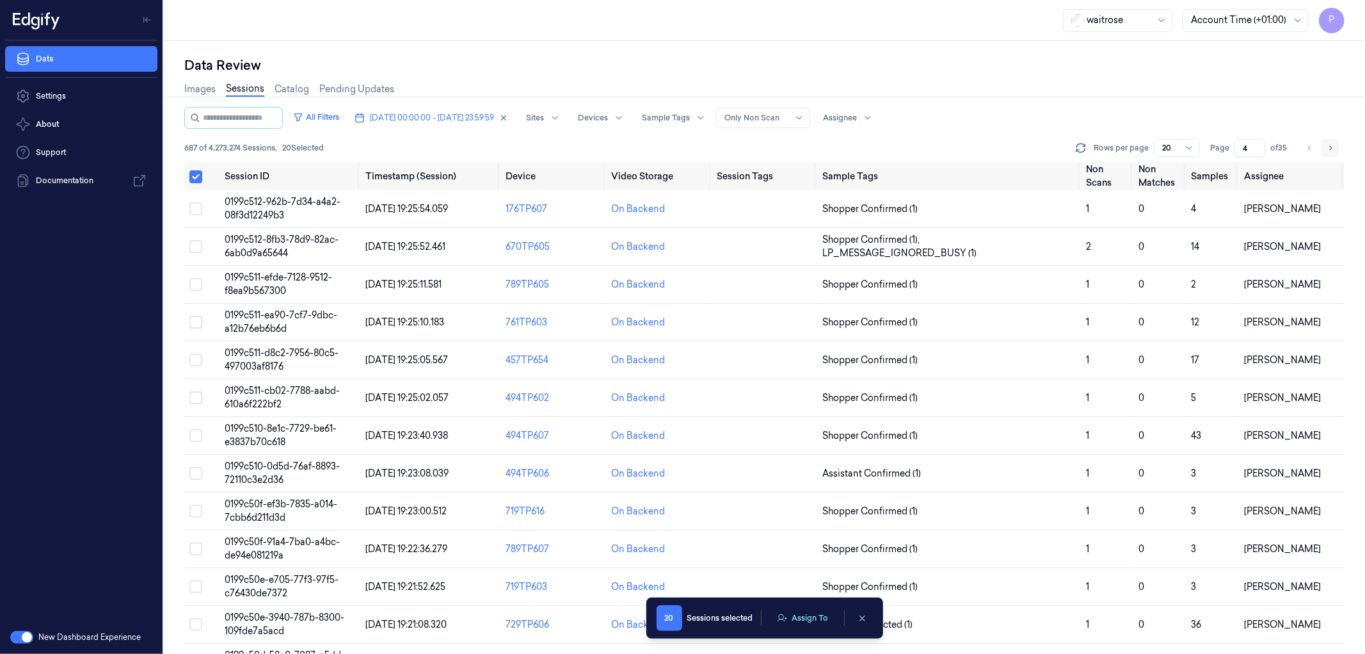
click at [1329, 149] on icon "Go to next page" at bounding box center [1331, 148] width 8 height 10
type input "5"
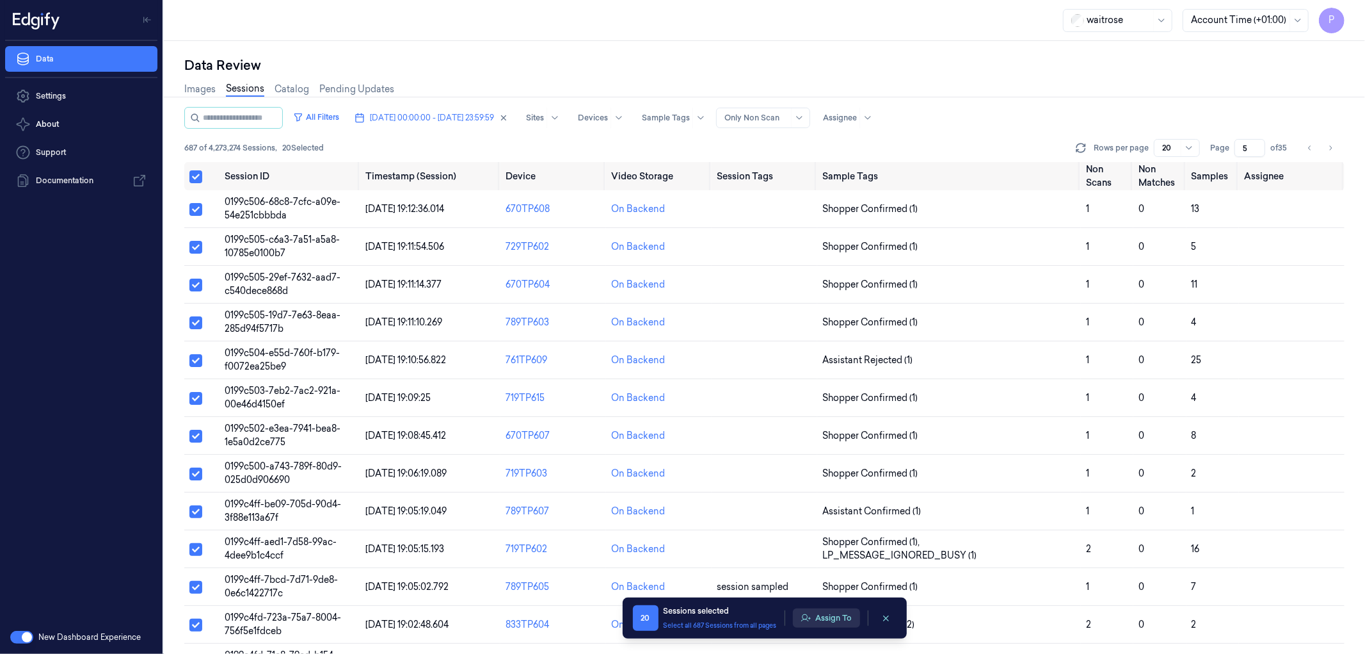
click at [832, 616] on button "Assign To" at bounding box center [826, 617] width 67 height 19
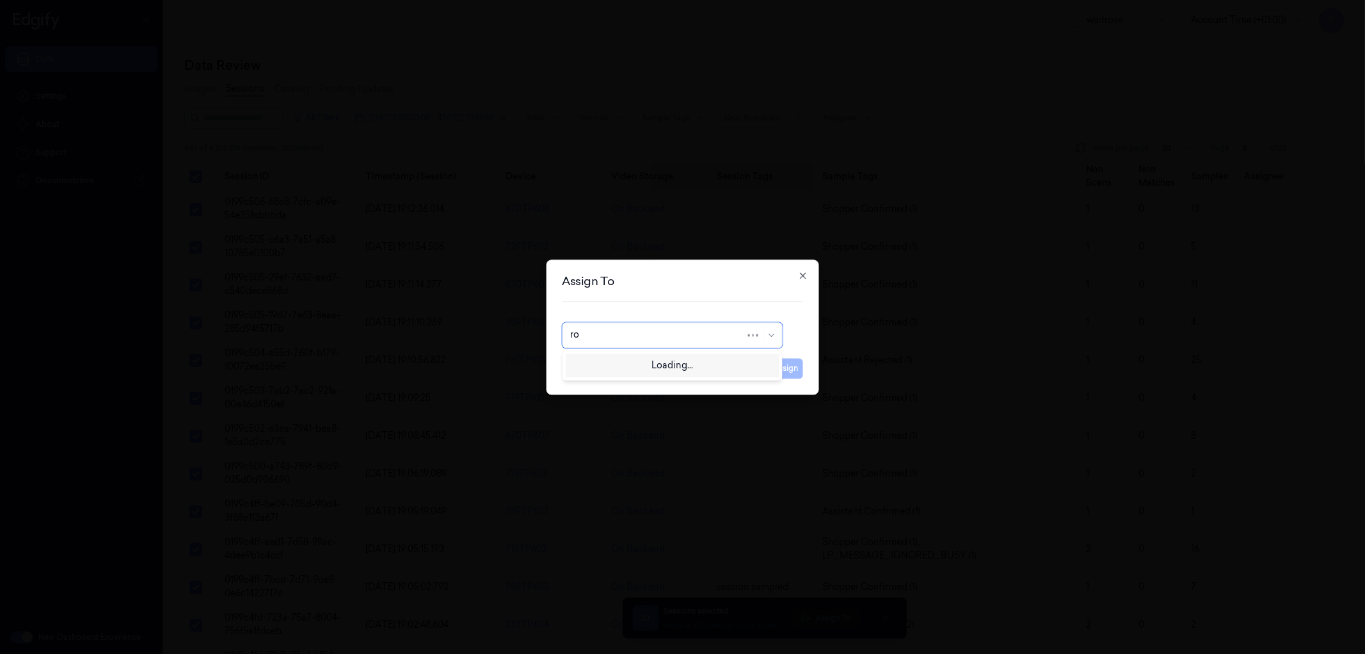
type input "roh"
click at [636, 367] on div "[PERSON_NAME]" at bounding box center [672, 363] width 204 height 13
click at [778, 370] on button "Assign" at bounding box center [785, 368] width 35 height 20
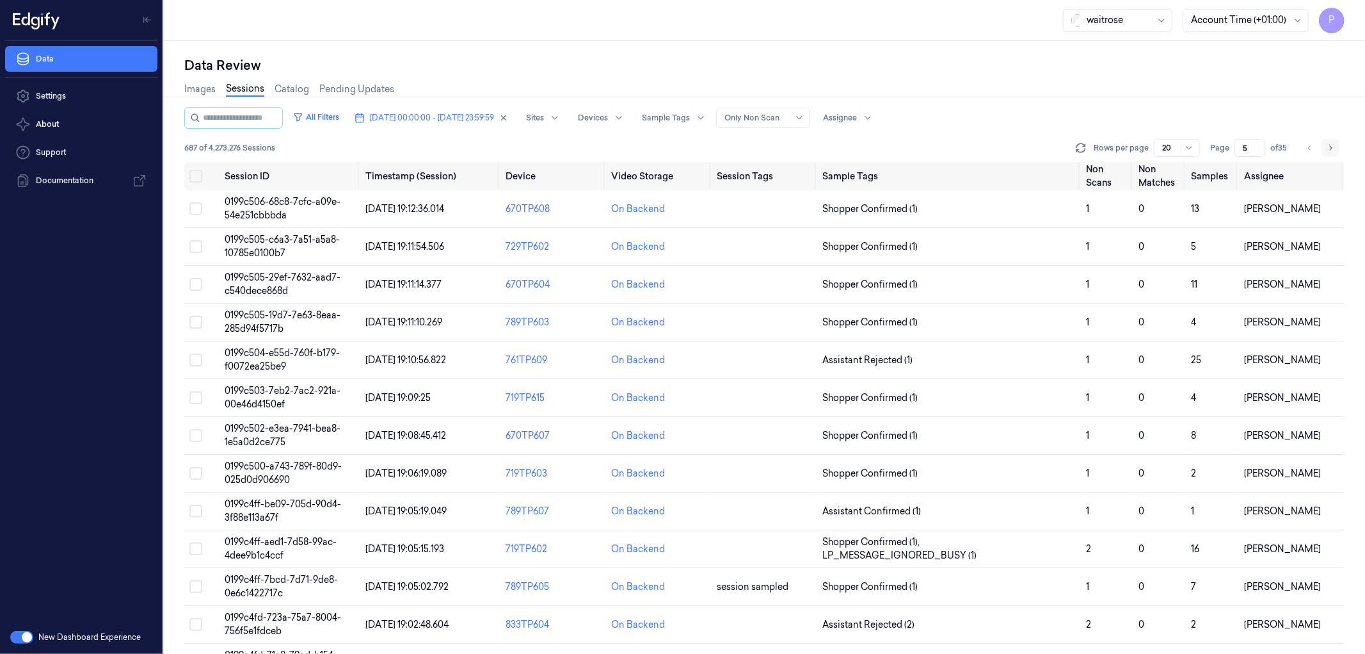
click at [1330, 147] on icon "Go to next page" at bounding box center [1331, 148] width 8 height 10
type input "6"
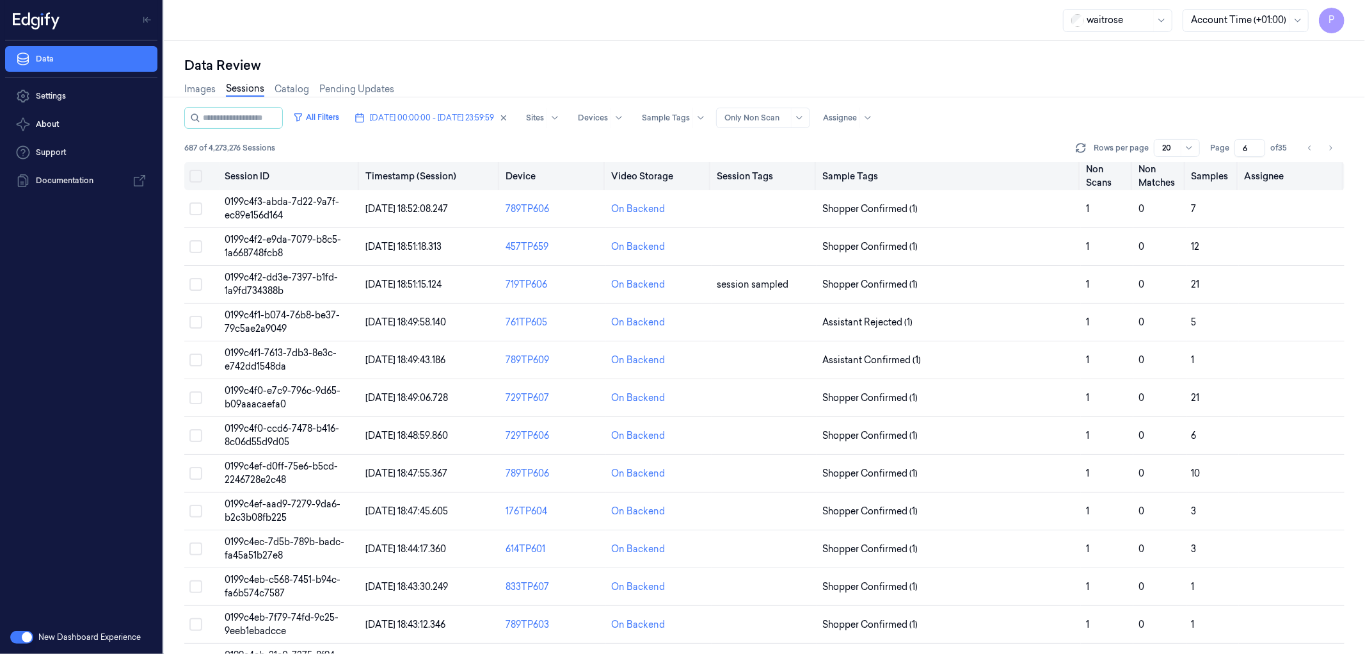
click at [199, 175] on button "Select all" at bounding box center [195, 176] width 13 height 13
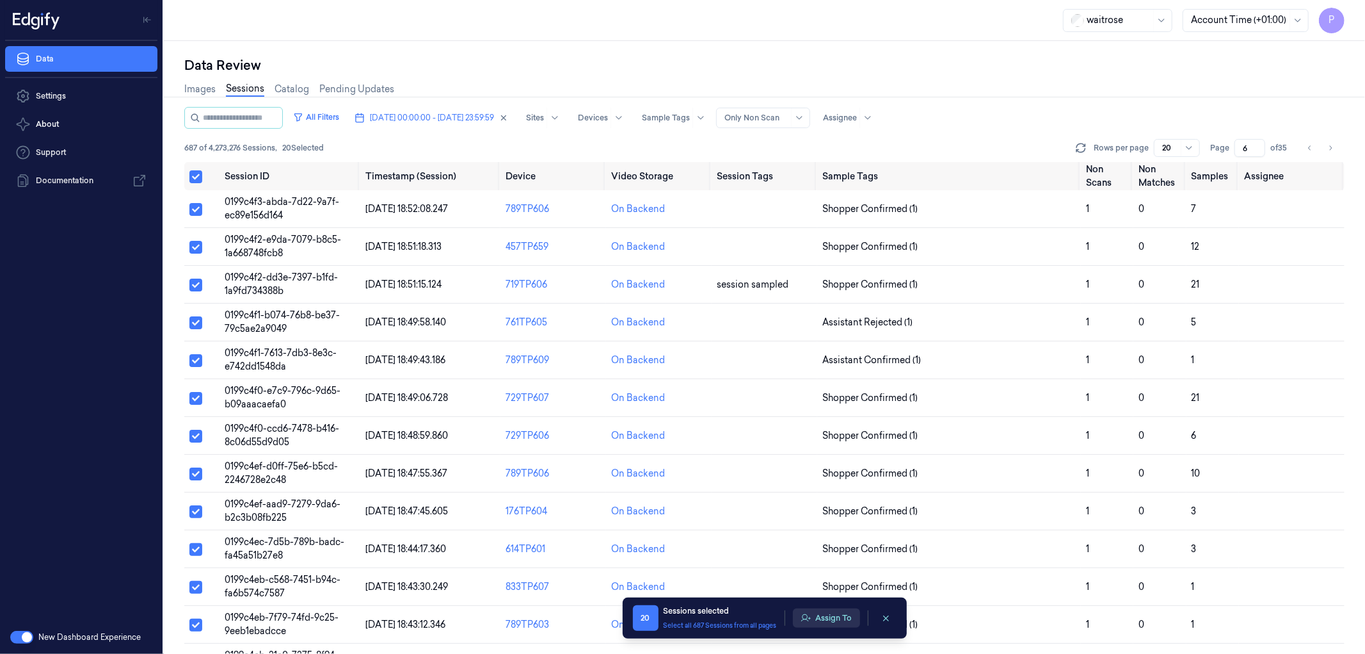
click at [826, 624] on button "Assign To" at bounding box center [826, 617] width 67 height 19
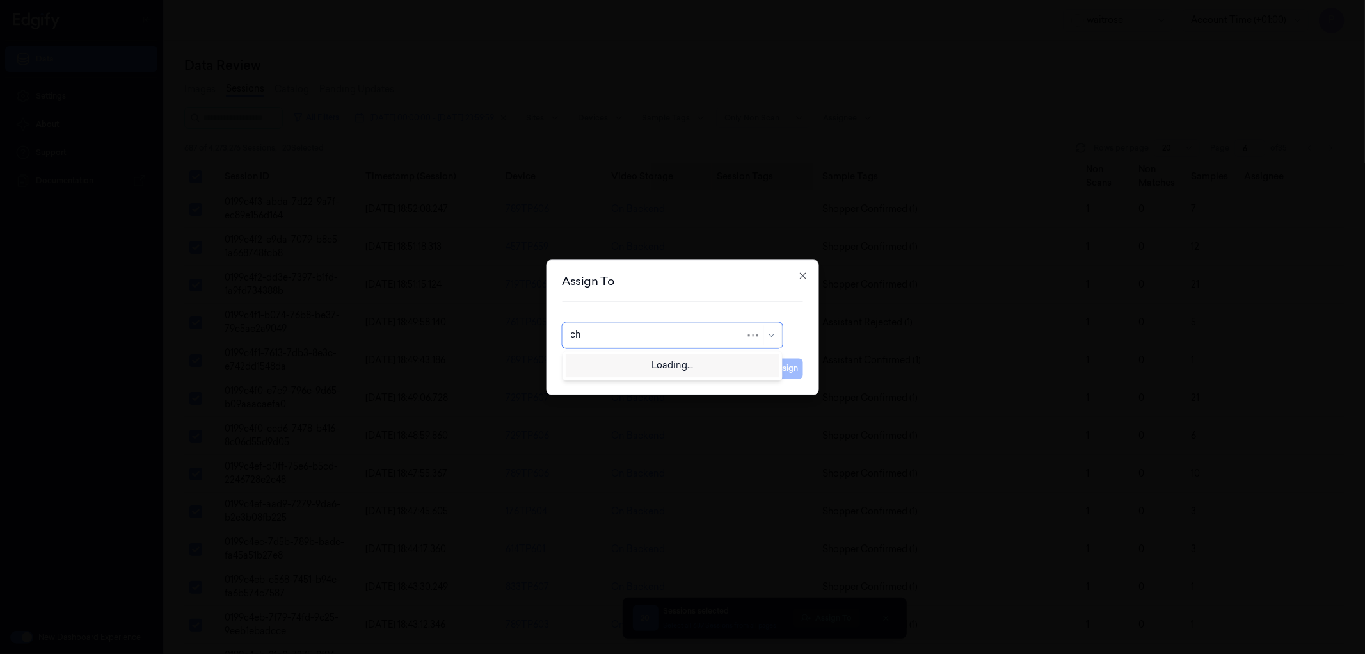
type input "cha"
click at [600, 386] on div "Chandu a" at bounding box center [612, 384] width 84 height 13
click at [796, 370] on button "Assign" at bounding box center [785, 368] width 35 height 20
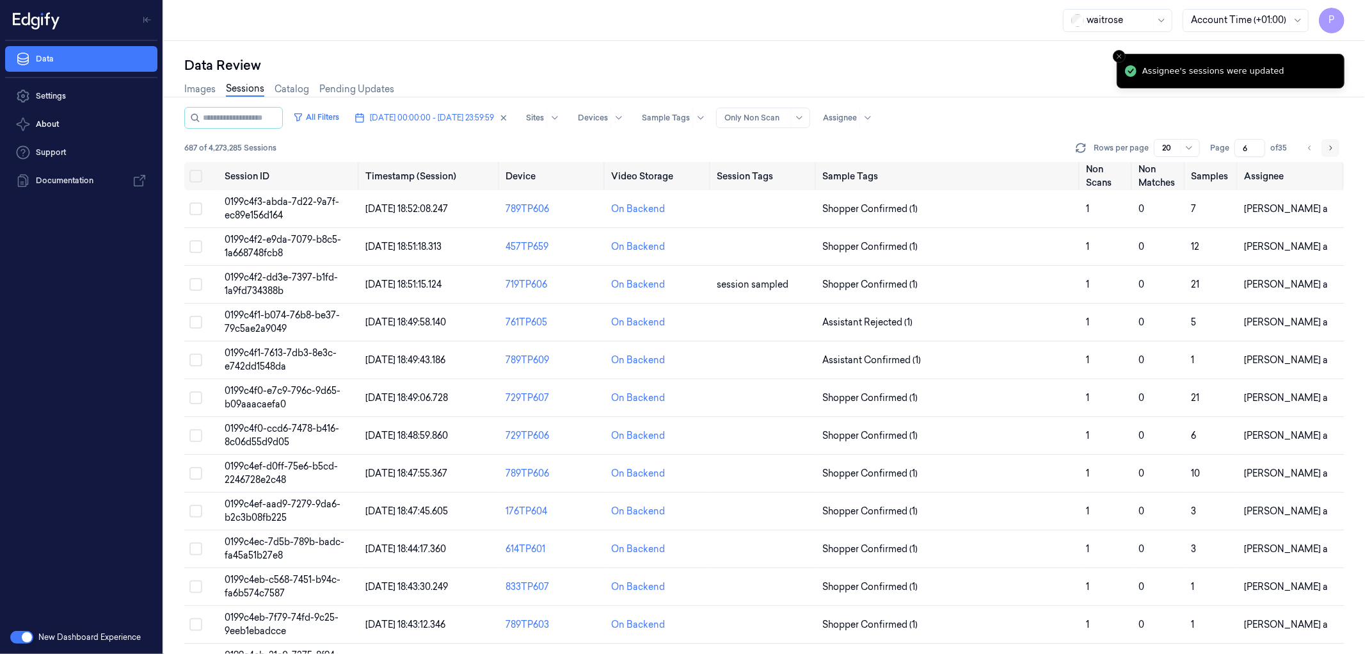
click at [1330, 149] on icon "Go to next page" at bounding box center [1331, 148] width 8 height 10
type input "7"
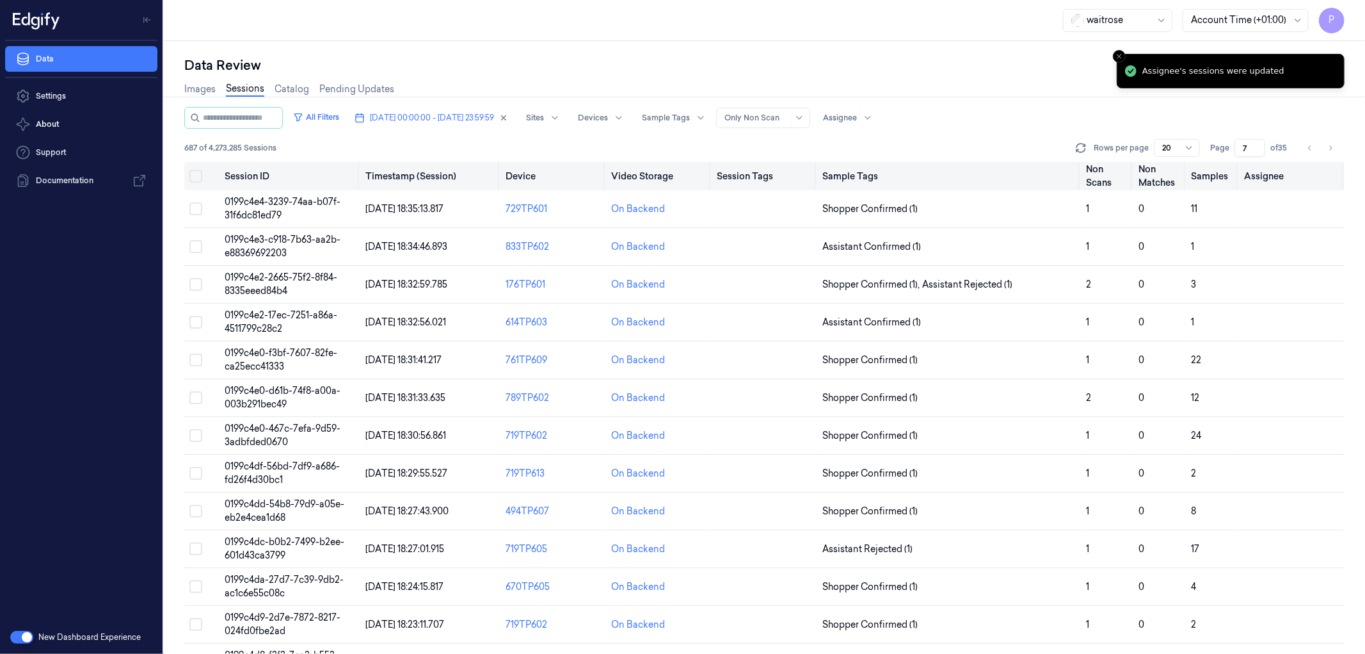
click at [200, 174] on button "Select all" at bounding box center [195, 176] width 13 height 13
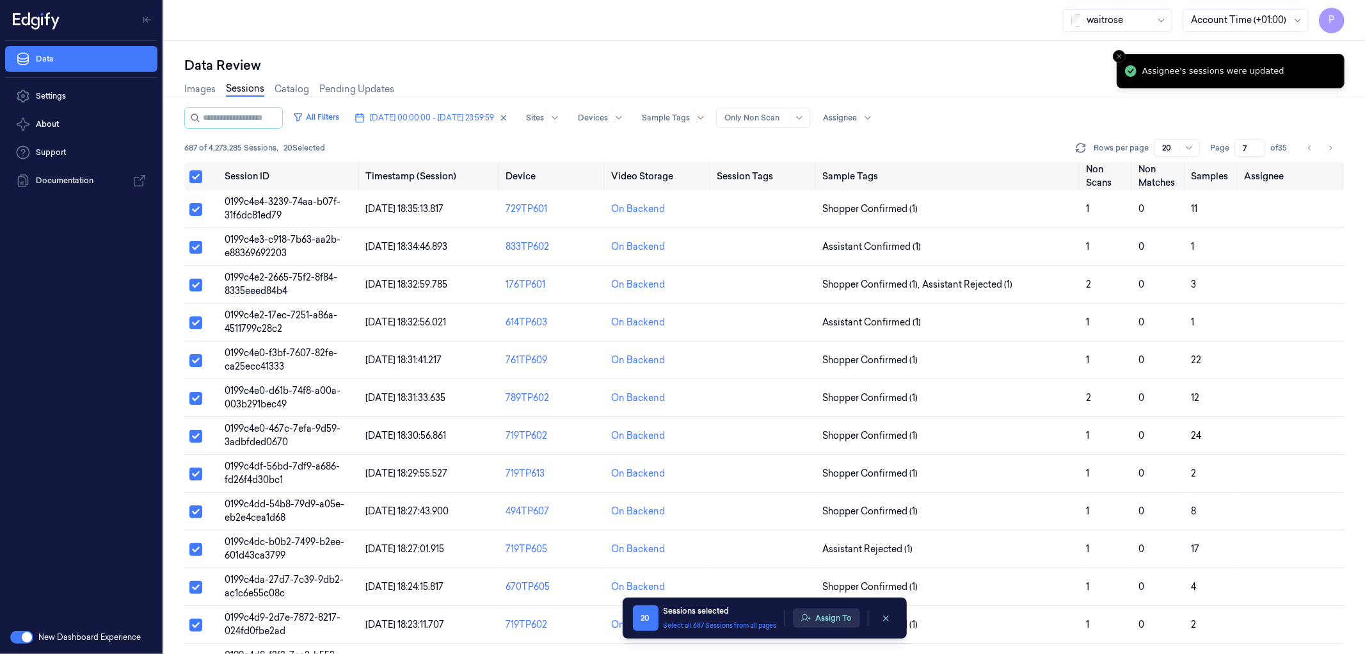
click at [831, 616] on button "Assign To" at bounding box center [826, 617] width 67 height 19
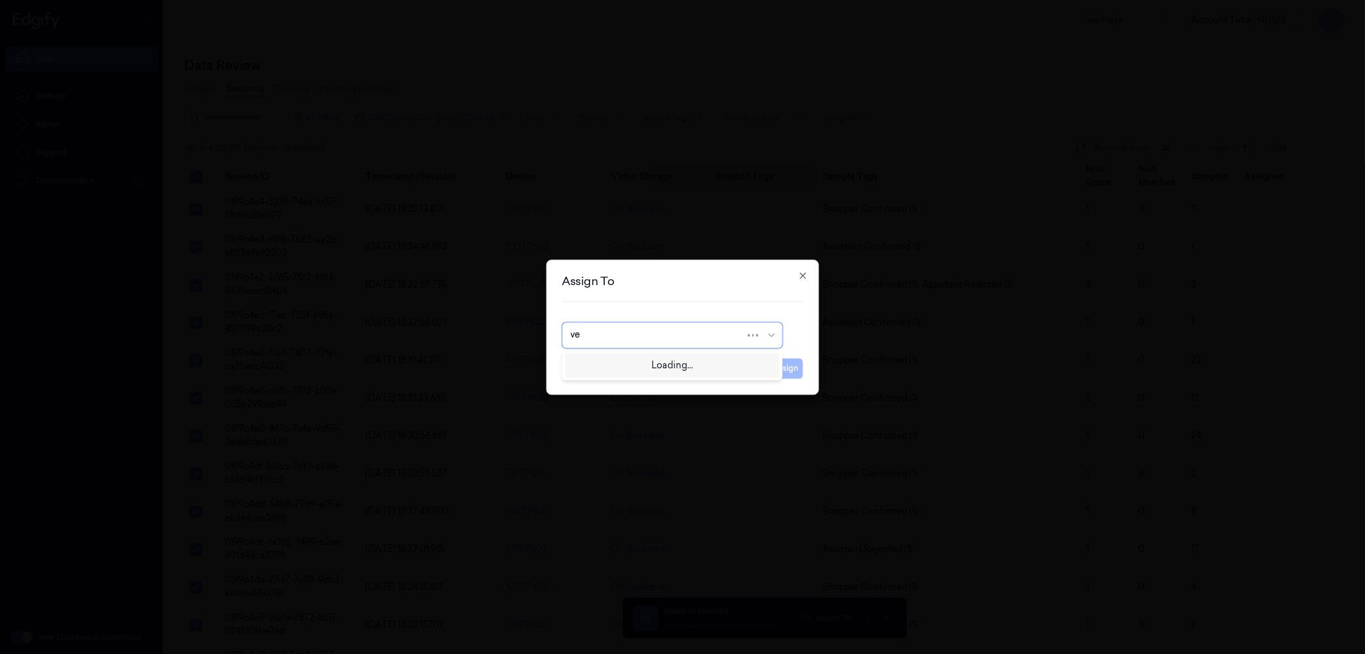
type input "ven"
click at [645, 360] on div "ven kataiah" at bounding box center [672, 363] width 204 height 13
click at [792, 366] on button "Assign" at bounding box center [785, 368] width 35 height 20
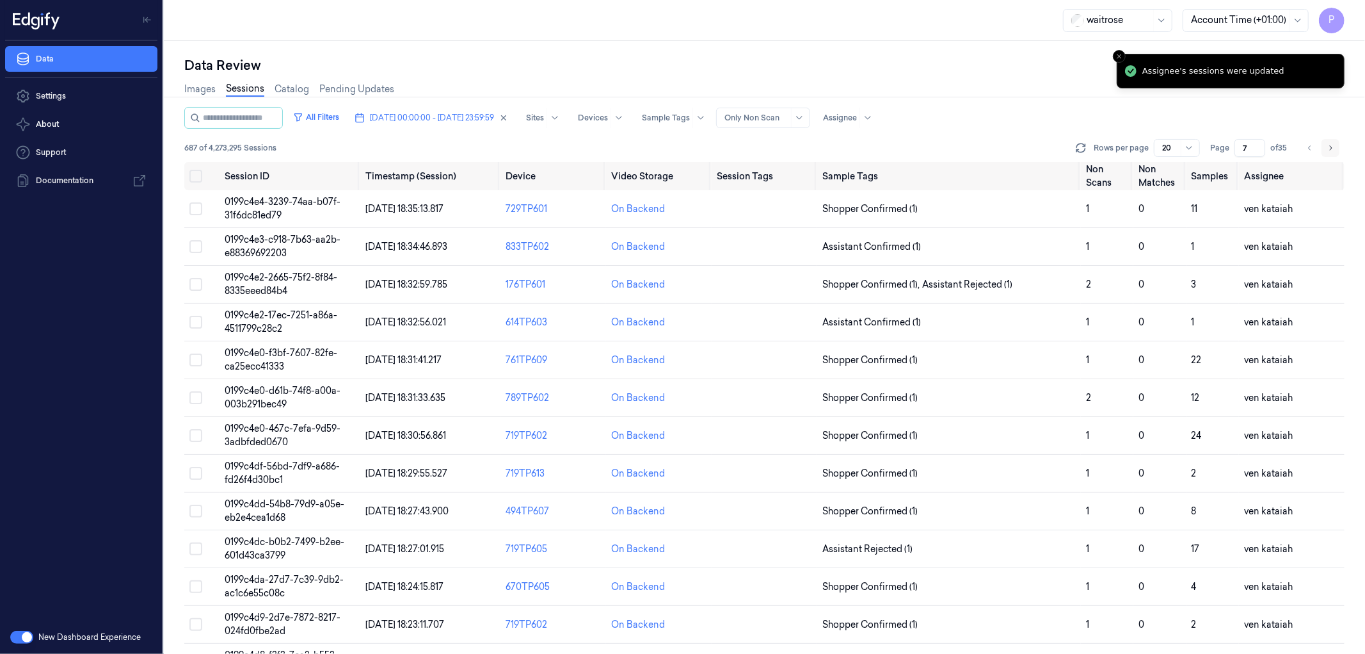
click at [1331, 150] on icon "Go to next page" at bounding box center [1331, 148] width 8 height 10
type input "8"
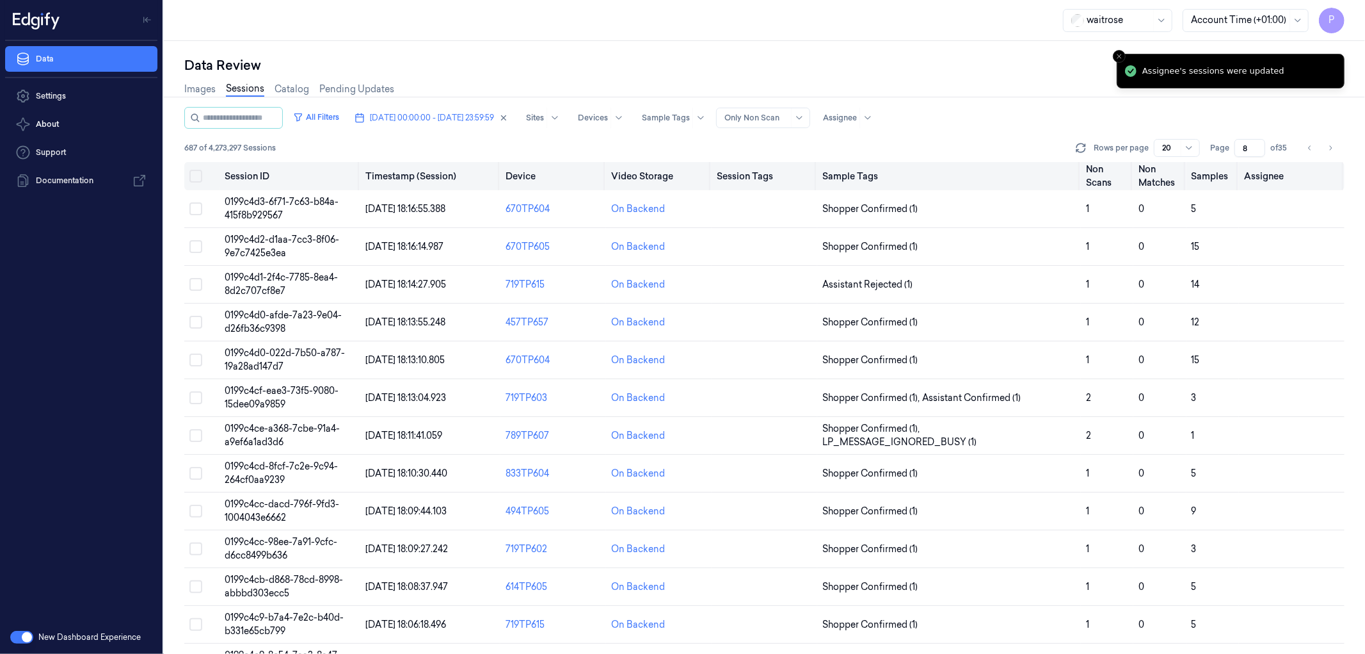
click at [200, 174] on button "Select all" at bounding box center [195, 176] width 13 height 13
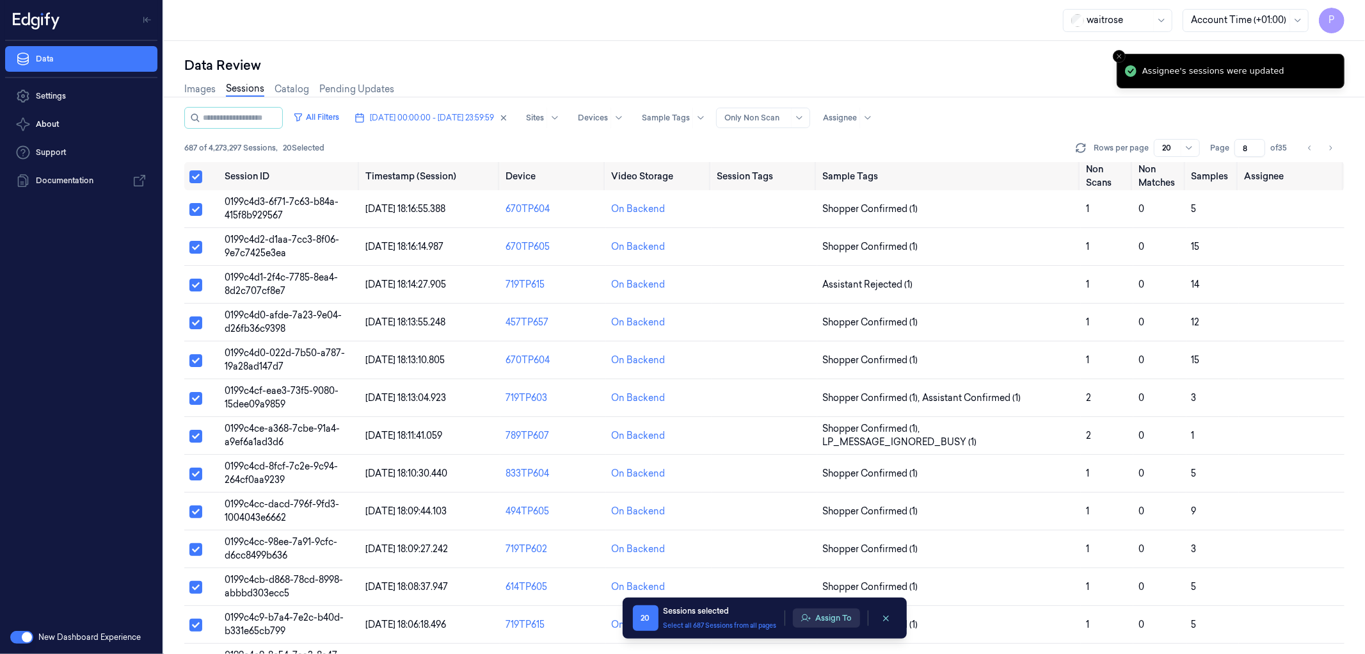
click at [821, 620] on button "Assign To" at bounding box center [826, 617] width 67 height 19
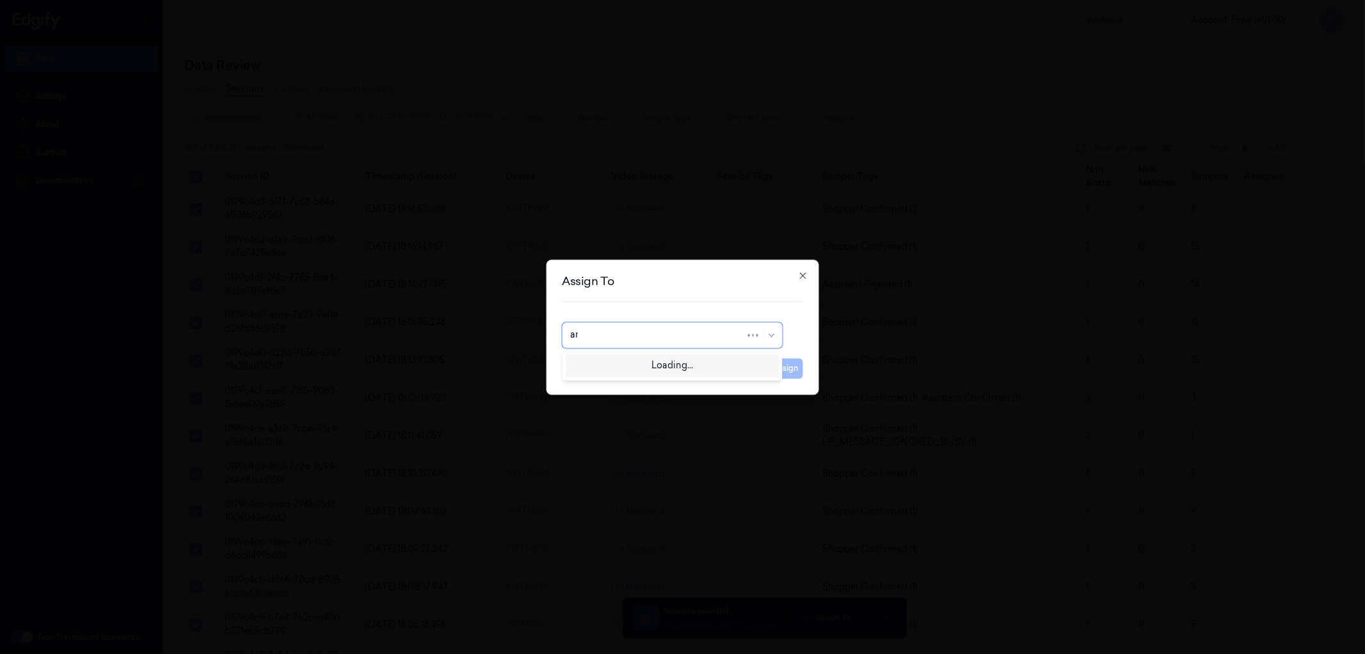
type input "ank"
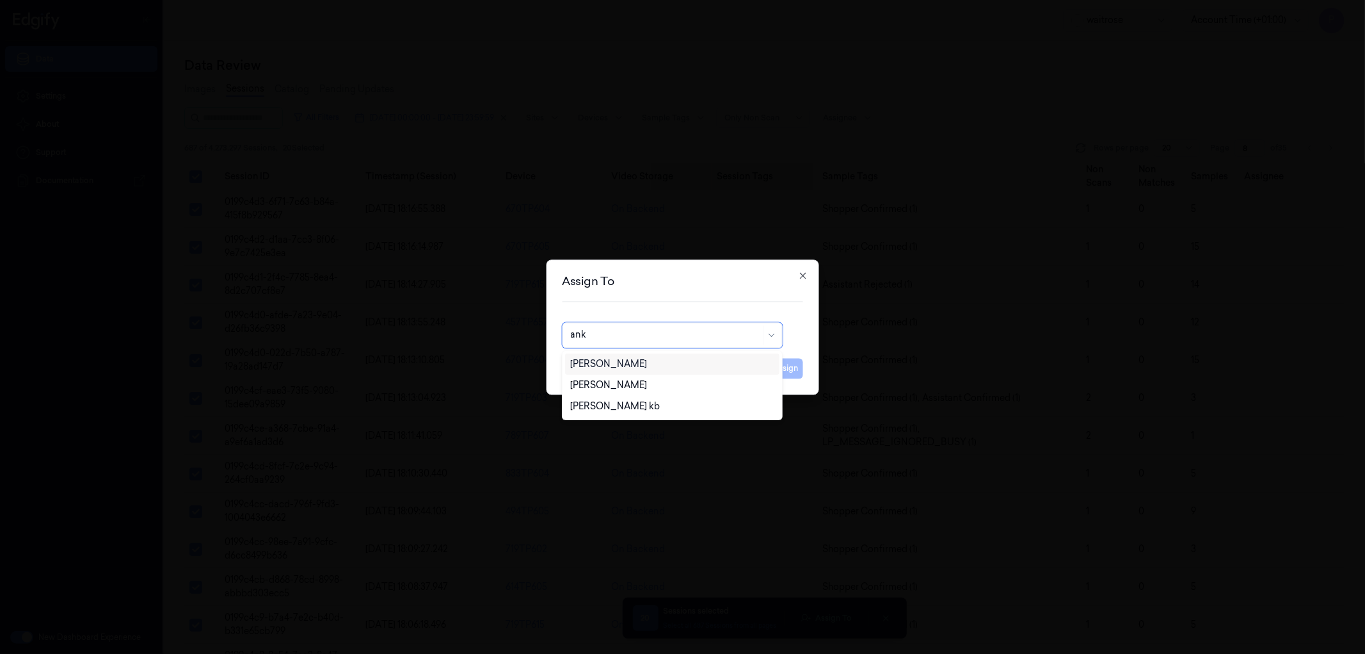
click at [638, 358] on div "Ankitha Naik" at bounding box center [672, 363] width 204 height 13
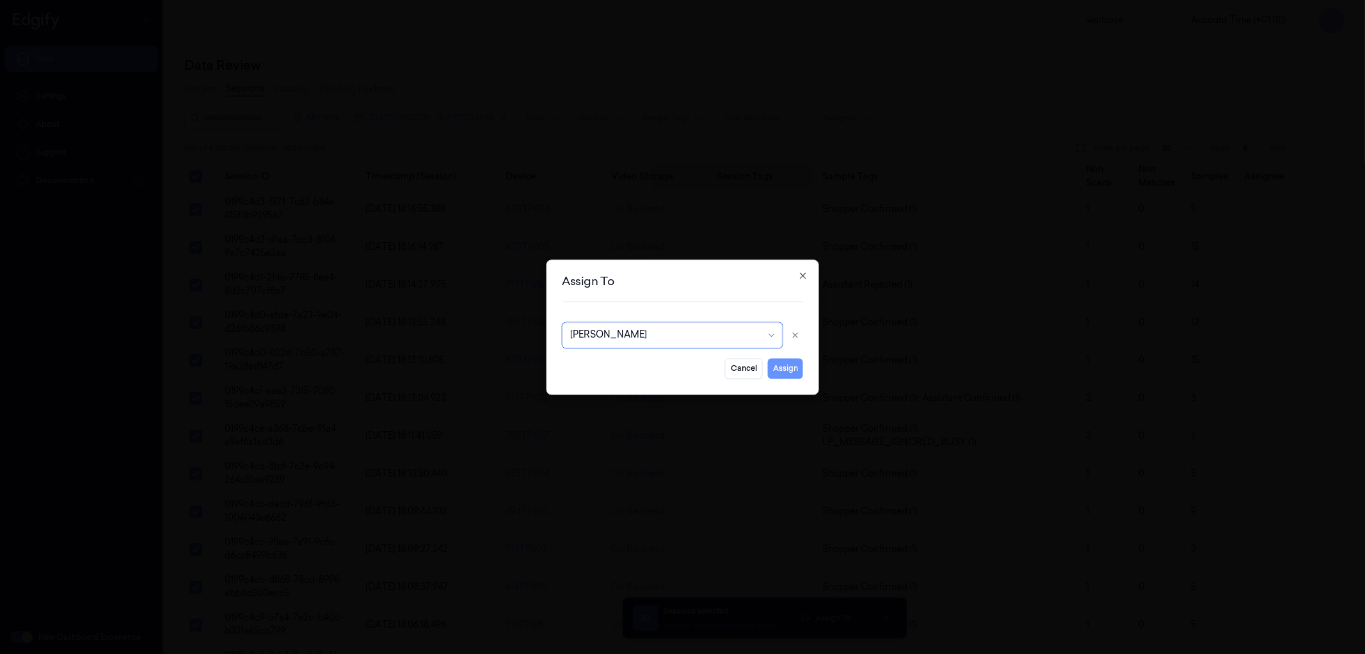
click at [791, 362] on button "Assign" at bounding box center [785, 368] width 35 height 20
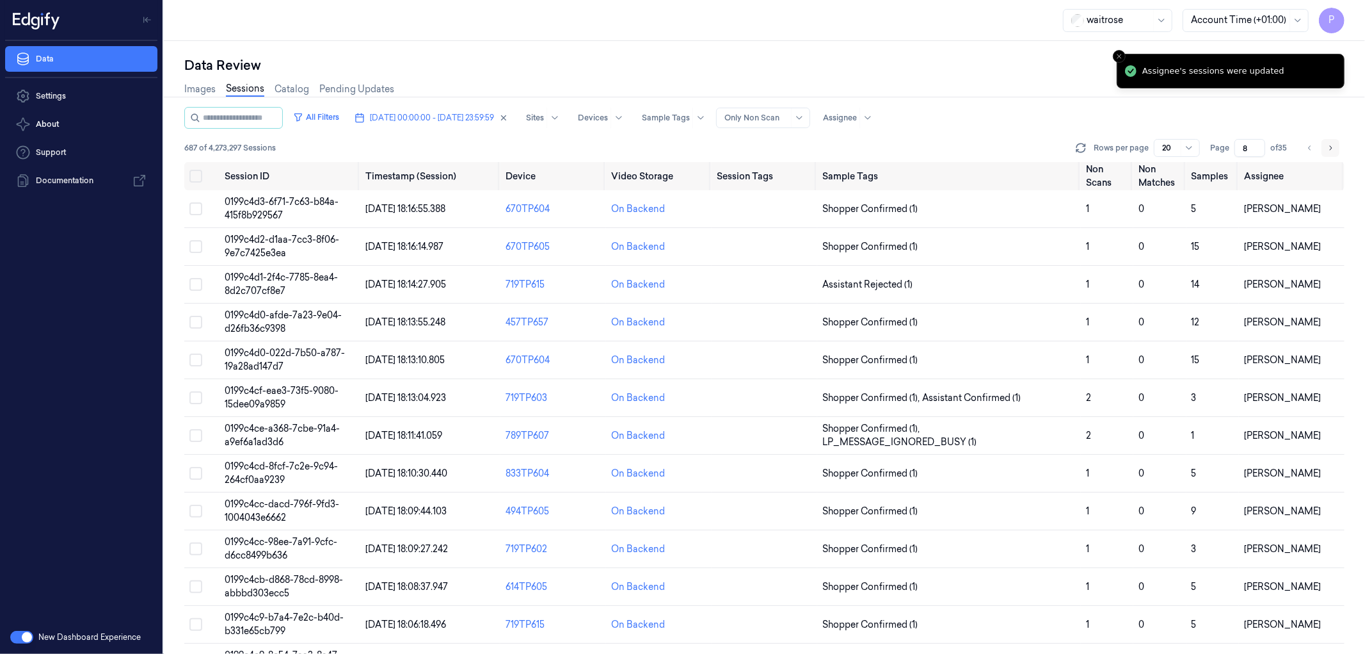
click at [1337, 149] on button "Go to next page" at bounding box center [1331, 148] width 18 height 18
type input "9"
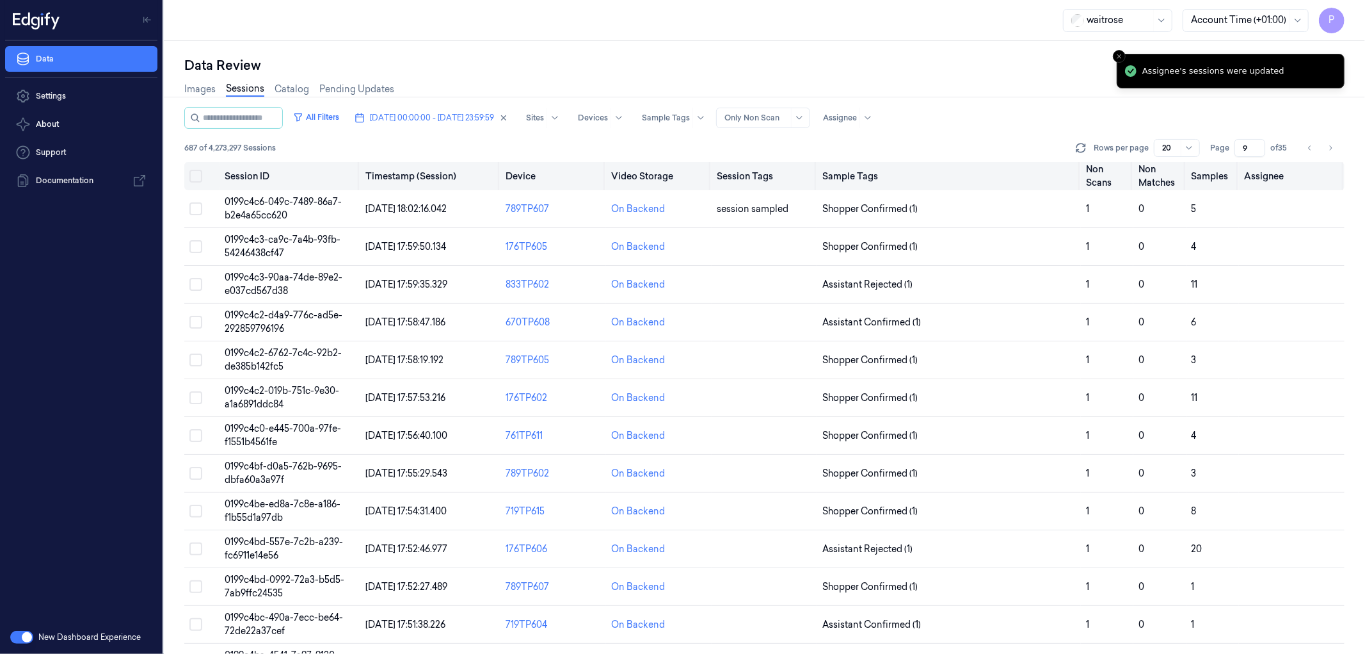
click at [193, 175] on button "Select all" at bounding box center [195, 176] width 13 height 13
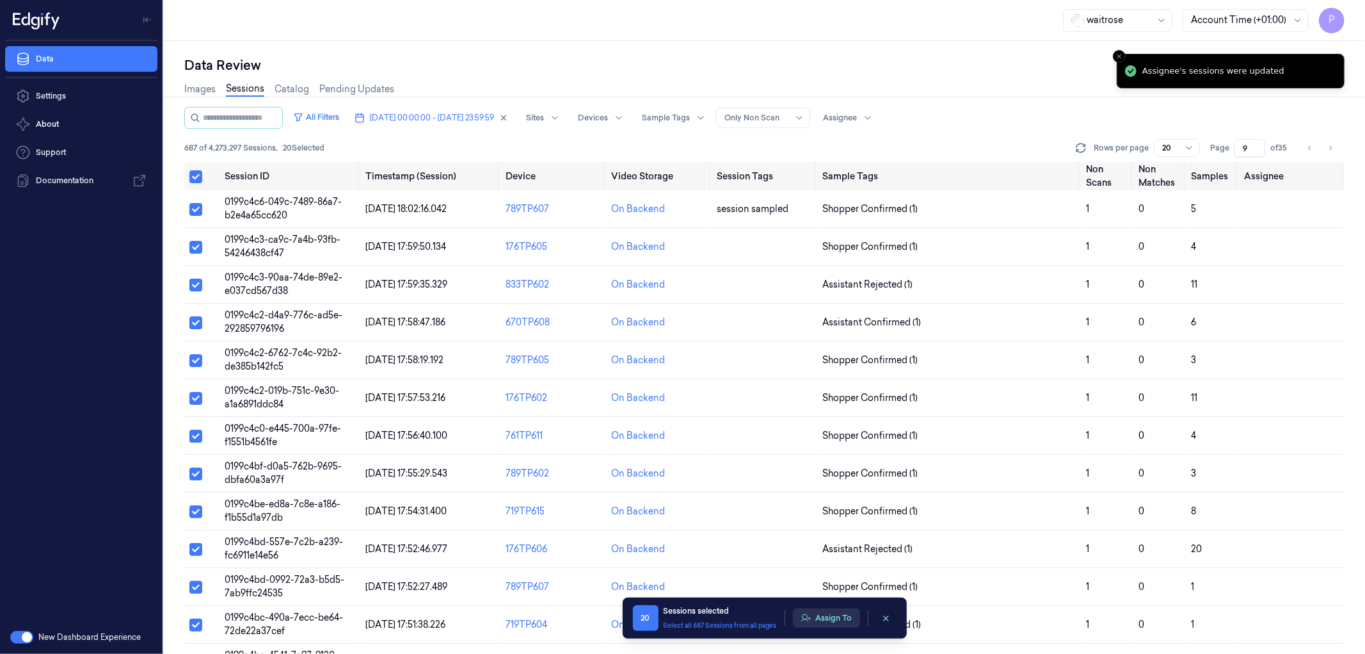
click at [837, 613] on button "Assign To" at bounding box center [826, 617] width 67 height 19
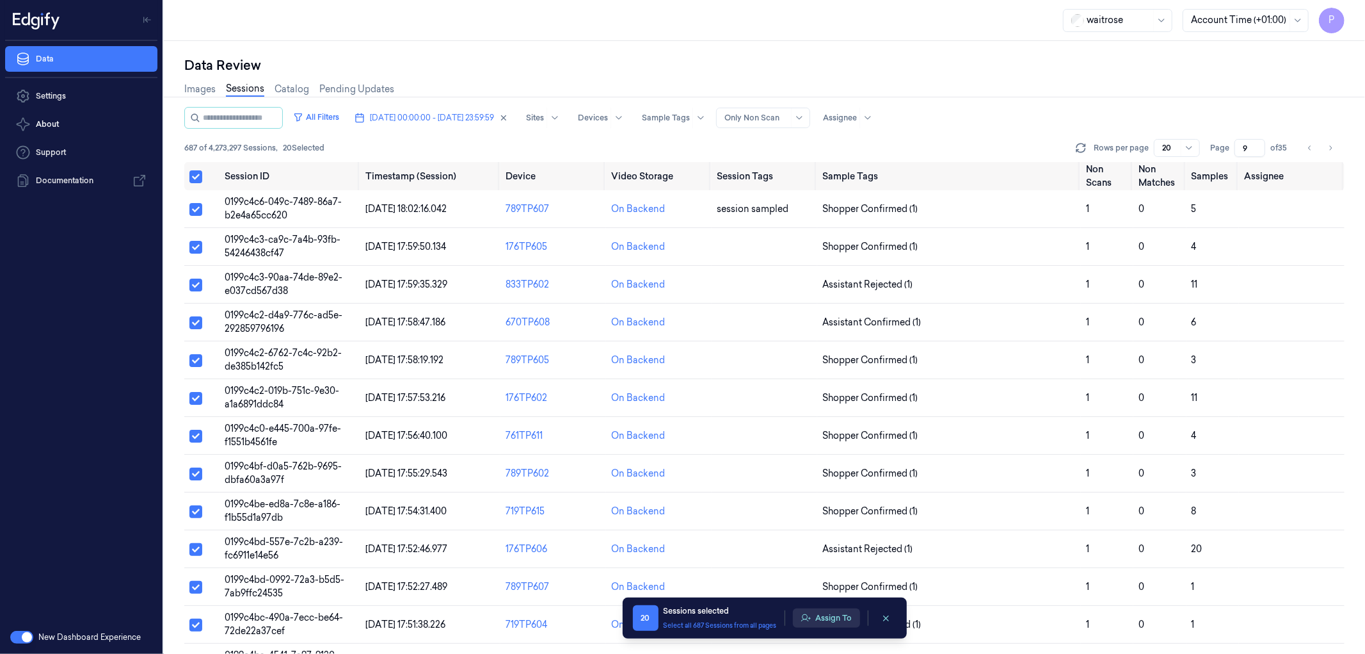
click at [824, 613] on button "Assign To" at bounding box center [826, 617] width 67 height 19
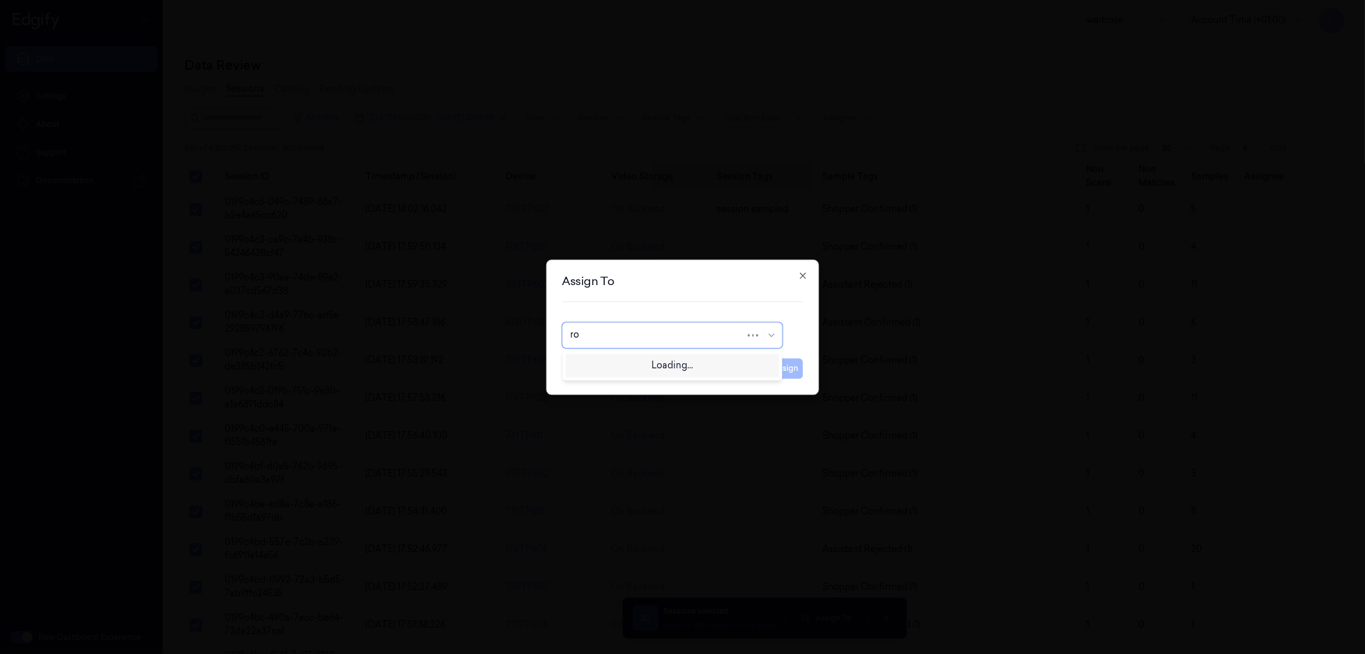
type input "roh"
click at [637, 360] on div "[PERSON_NAME]" at bounding box center [672, 363] width 204 height 13
click at [791, 374] on button "Assign" at bounding box center [785, 368] width 35 height 20
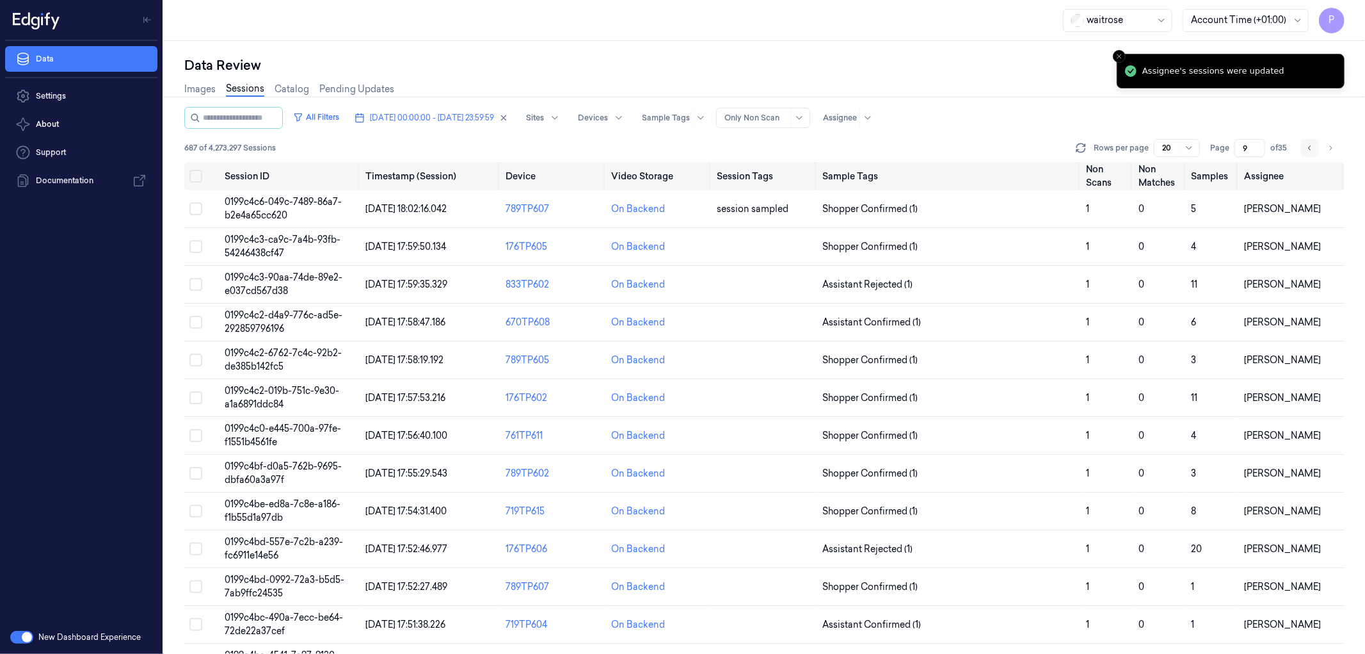
click at [1310, 148] on icon "Go to previous page" at bounding box center [1310, 148] width 8 height 10
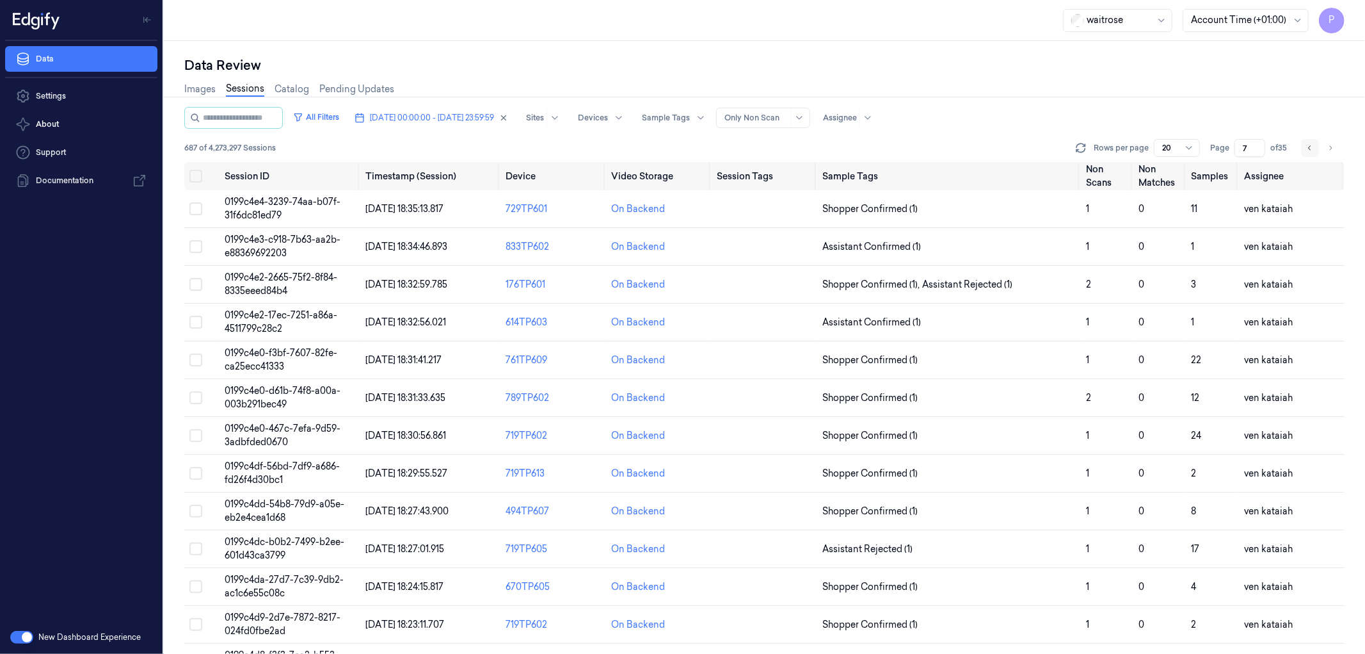
click at [1310, 148] on icon "Go to previous page" at bounding box center [1310, 148] width 8 height 10
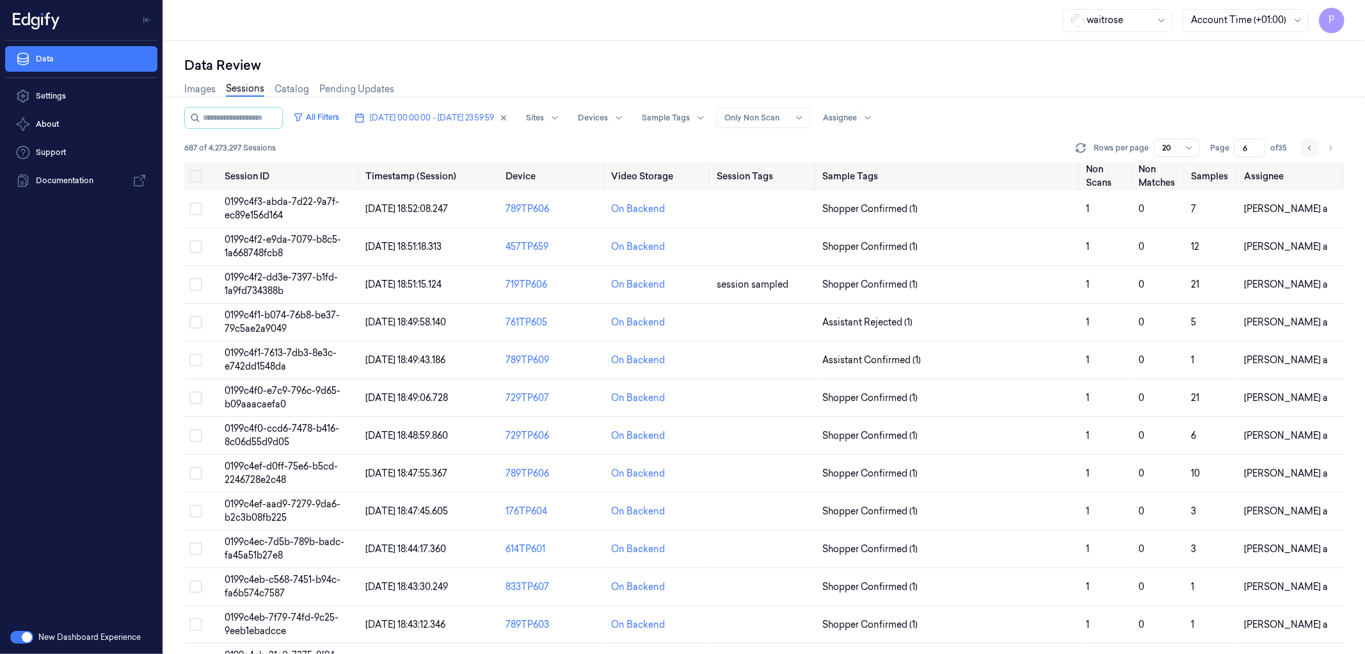
click at [1310, 148] on icon "Go to previous page" at bounding box center [1310, 148] width 8 height 10
click at [1309, 147] on icon "Go to previous page" at bounding box center [1309, 147] width 3 height 4
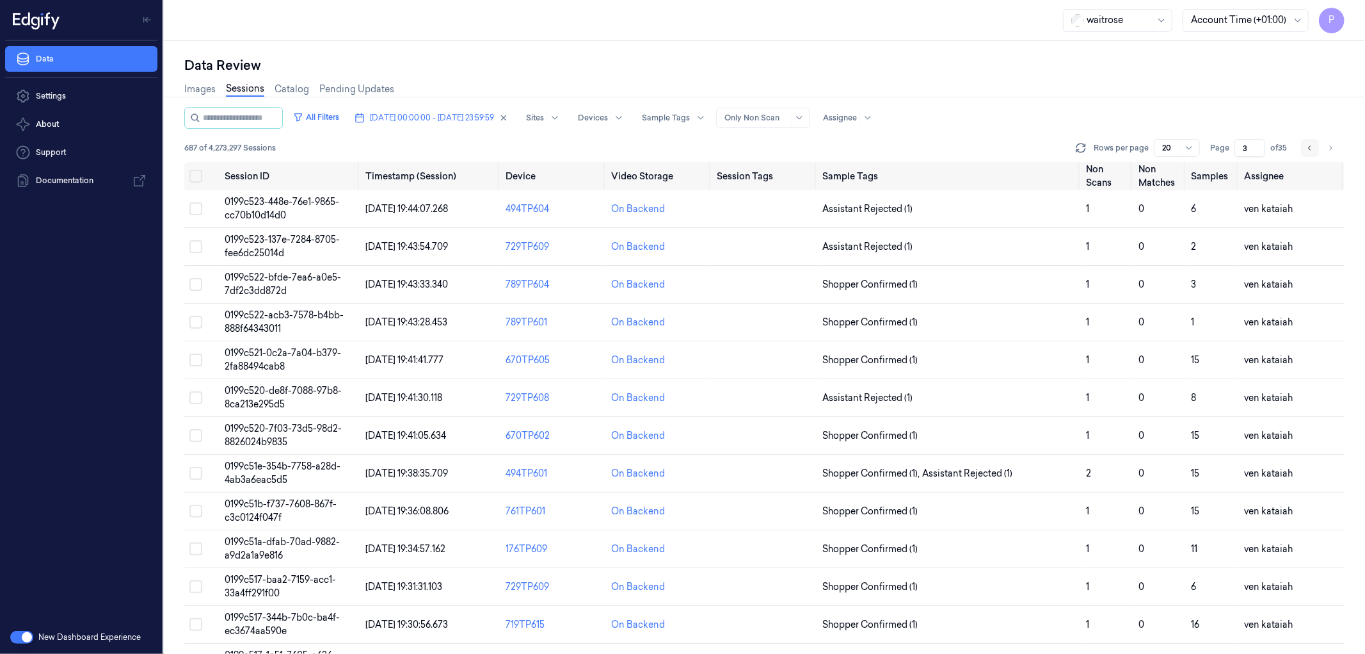
click at [1309, 147] on icon "Go to previous page" at bounding box center [1309, 147] width 3 height 4
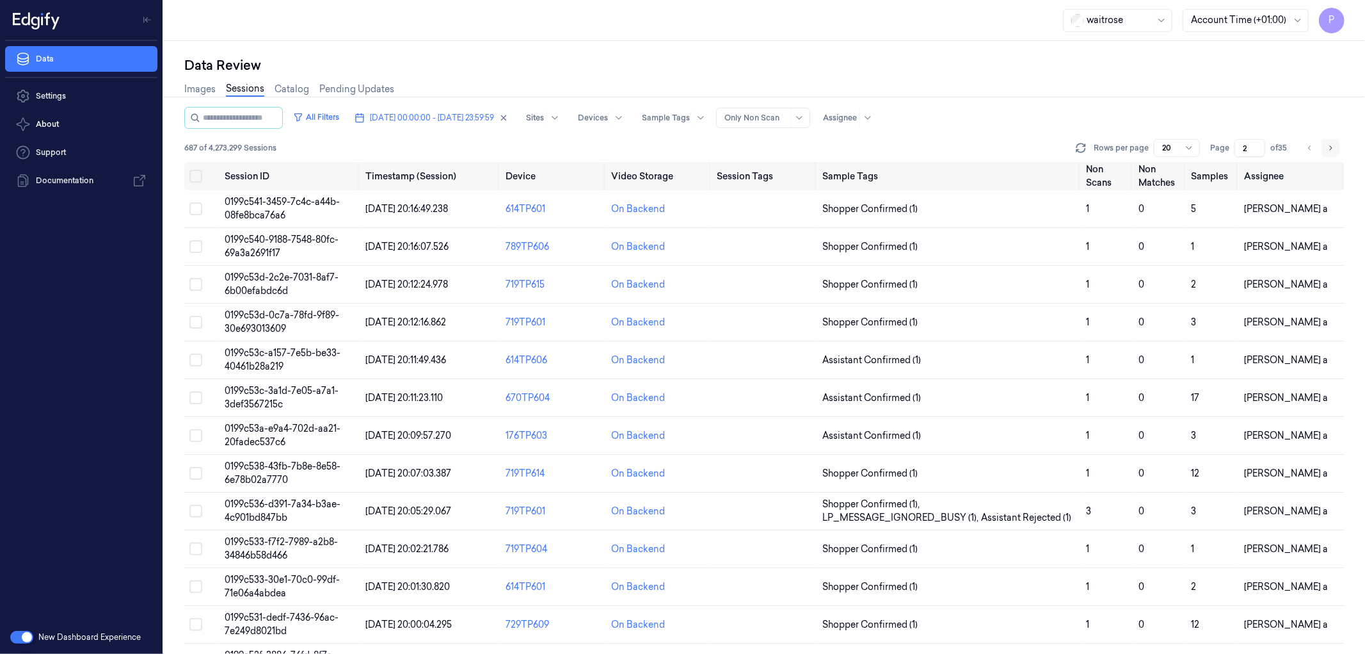
click at [1328, 147] on icon "Go to next page" at bounding box center [1331, 148] width 8 height 10
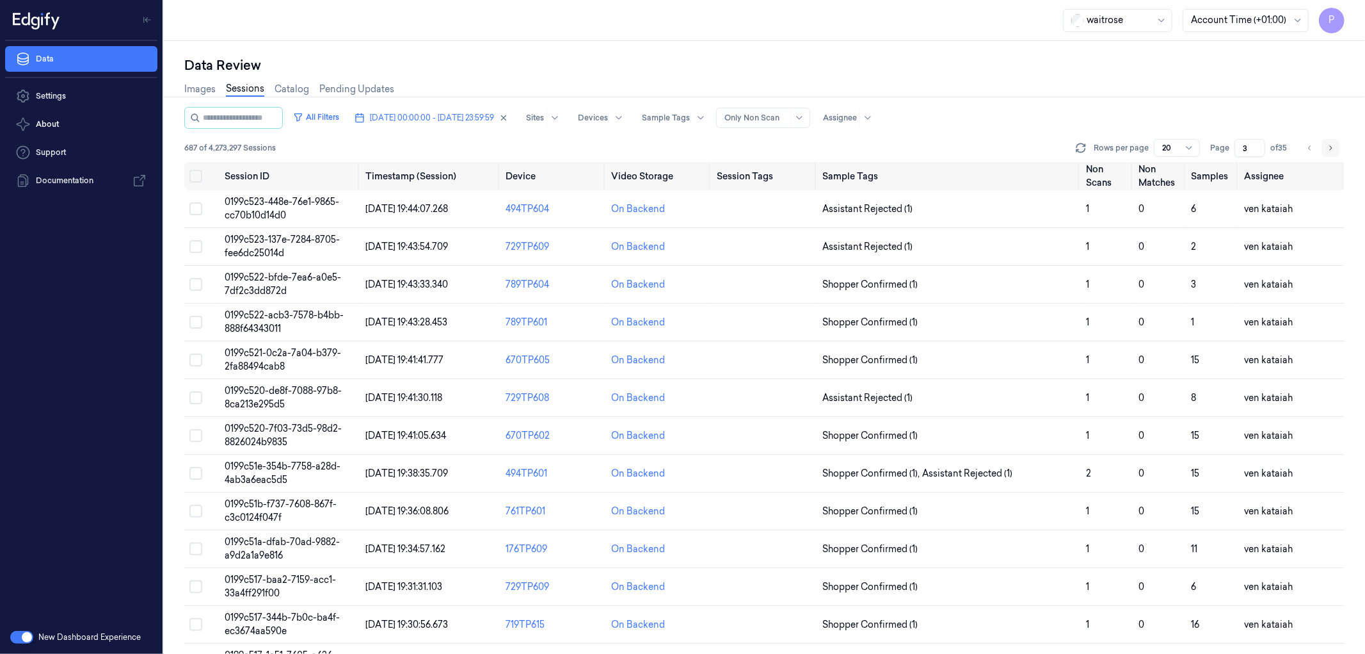
click at [1328, 147] on icon "Go to next page" at bounding box center [1331, 148] width 8 height 10
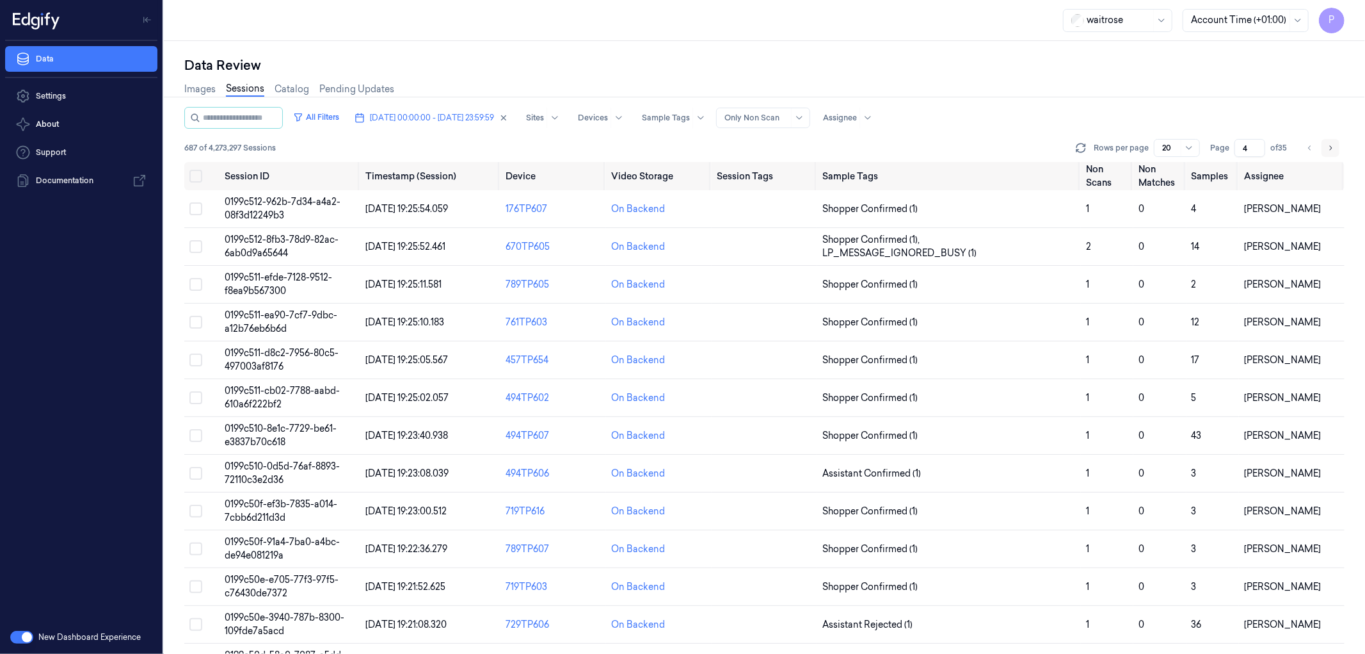
click at [1328, 147] on icon "Go to next page" at bounding box center [1331, 148] width 8 height 10
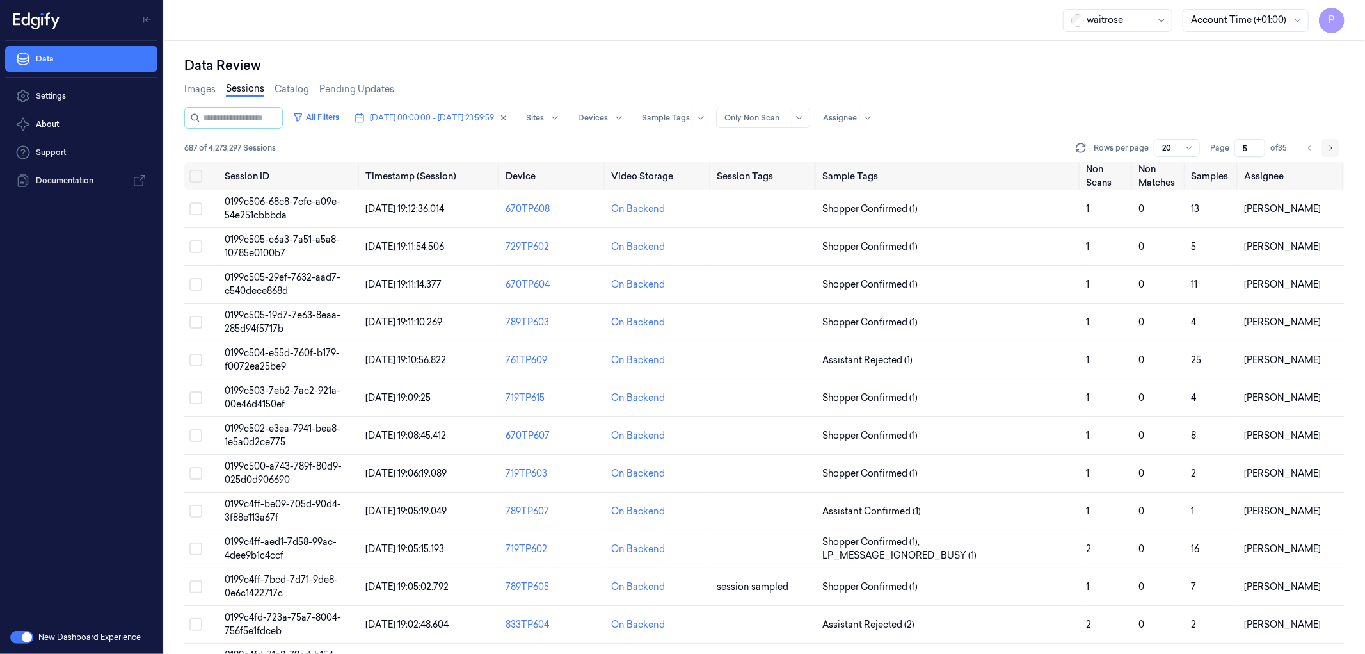
click at [1328, 147] on icon "Go to next page" at bounding box center [1331, 148] width 8 height 10
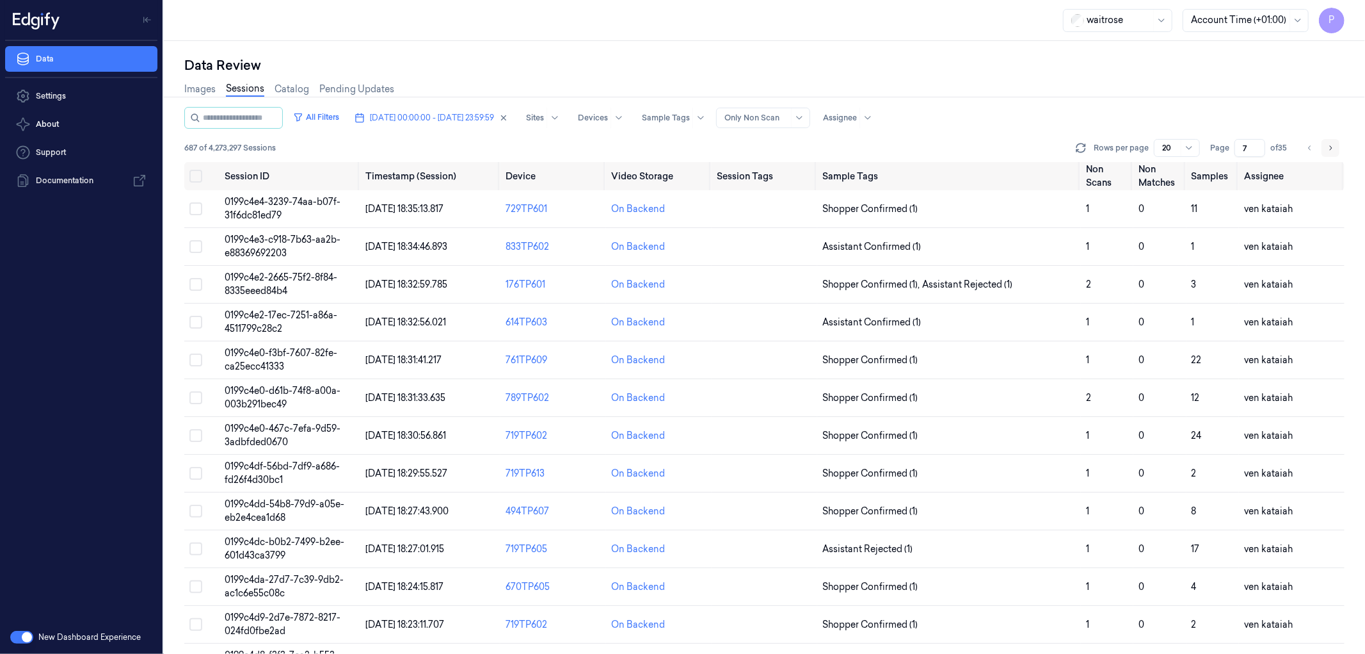
click at [1328, 147] on icon "Go to next page" at bounding box center [1331, 148] width 8 height 10
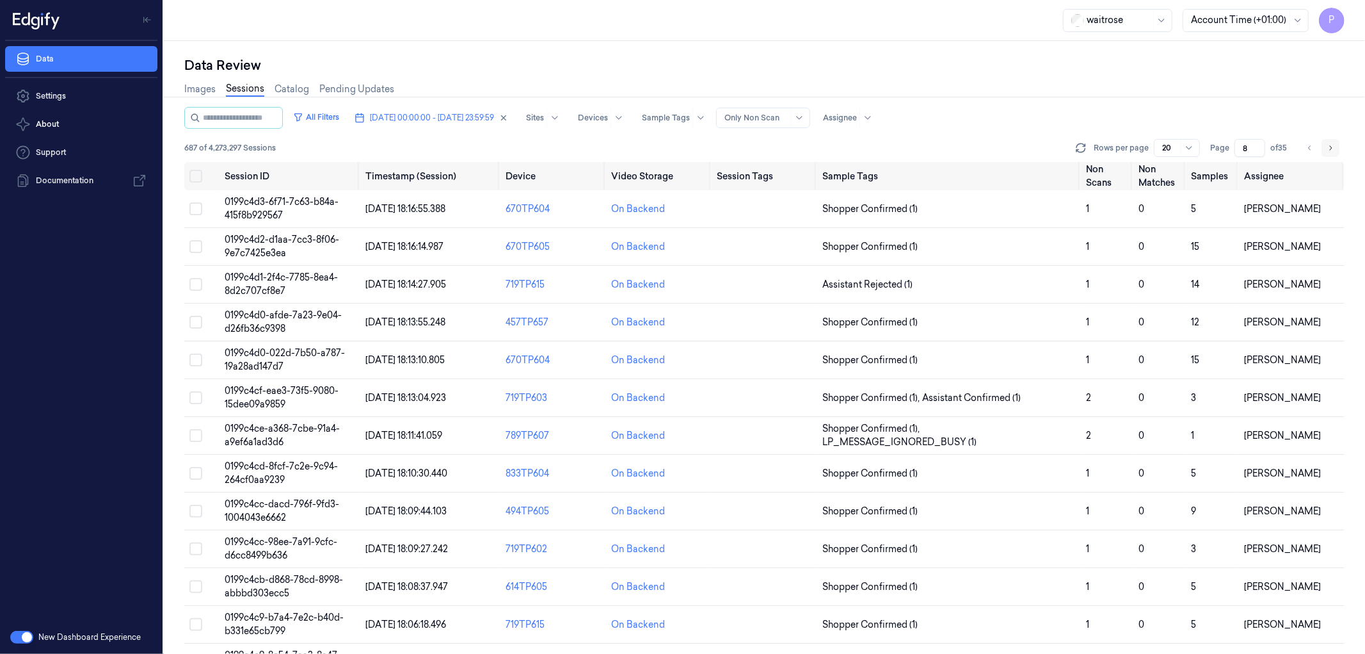
click at [1328, 147] on icon "Go to next page" at bounding box center [1331, 148] width 8 height 10
type input "10"
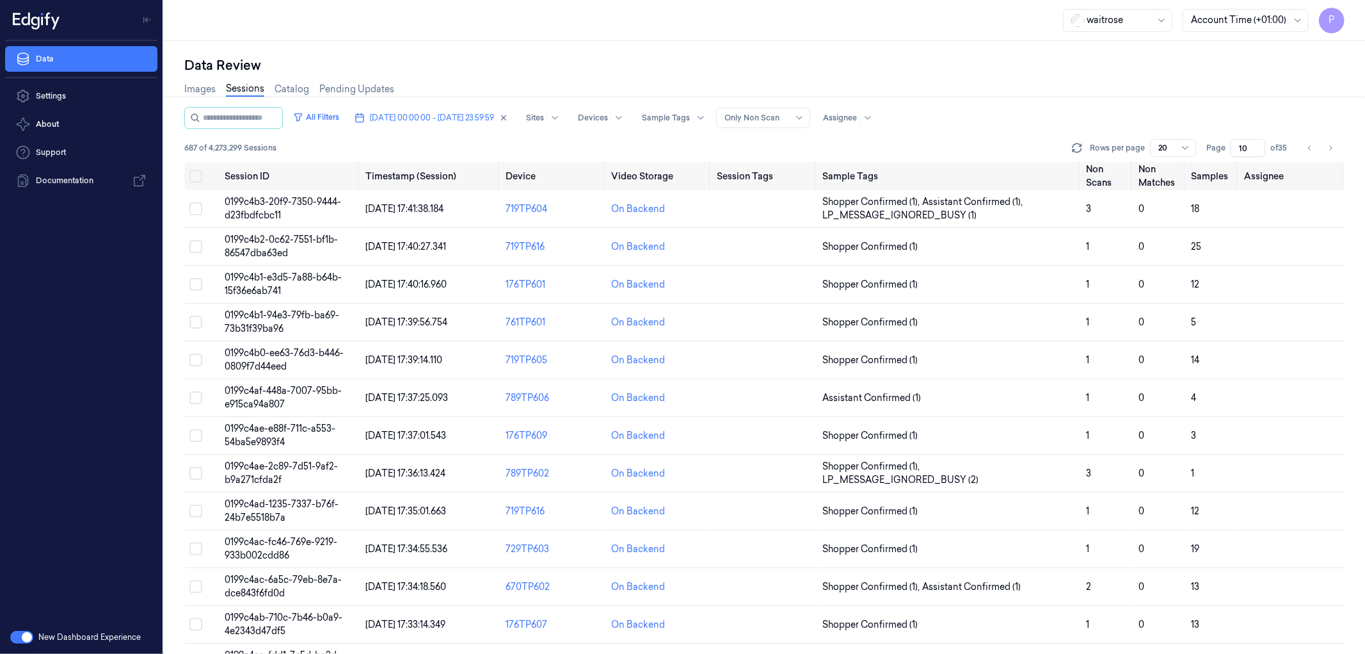
click at [1255, 103] on div "Images Sessions Catalog Pending Updates" at bounding box center [764, 90] width 1161 height 33
